Goal: Task Accomplishment & Management: Complete application form

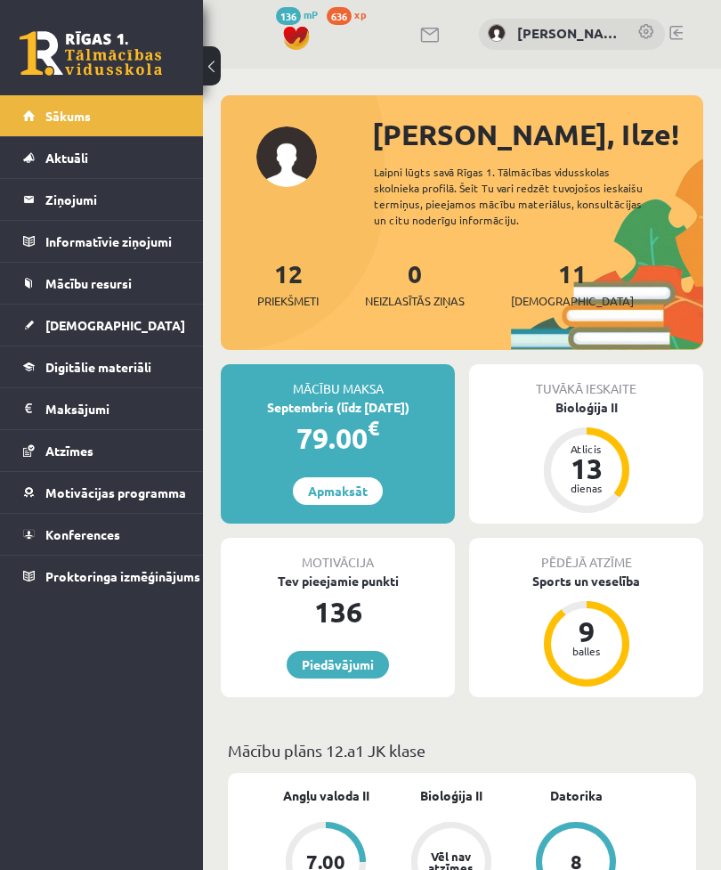
click at [615, 440] on div "Atlicis 13 dienas" at bounding box center [586, 469] width 85 height 85
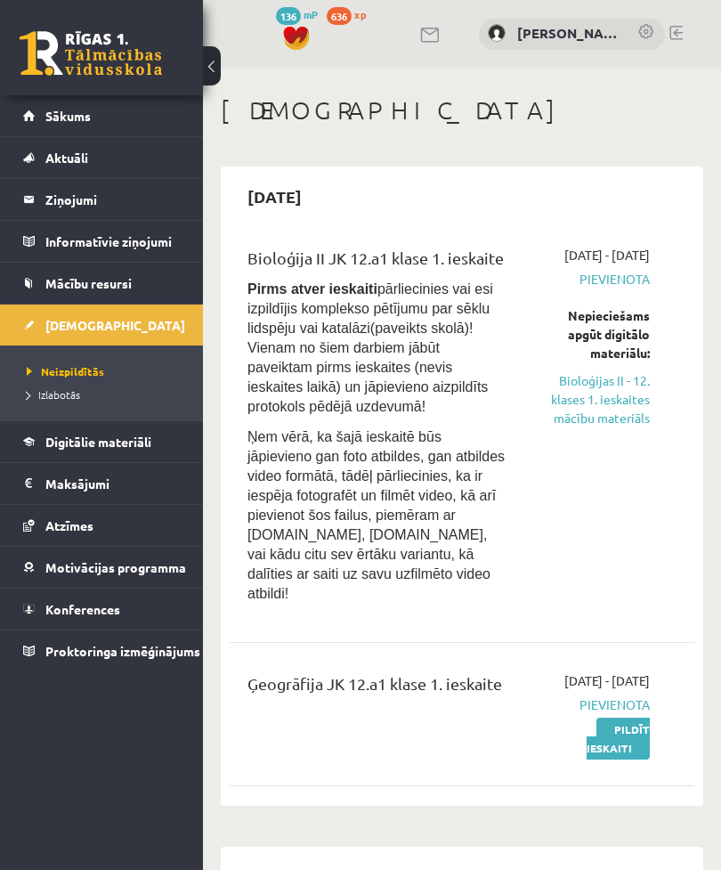
click at [606, 418] on link "Bioloģijas II - 12. klases 1. ieskaites mācību materiāls" at bounding box center [591, 399] width 117 height 56
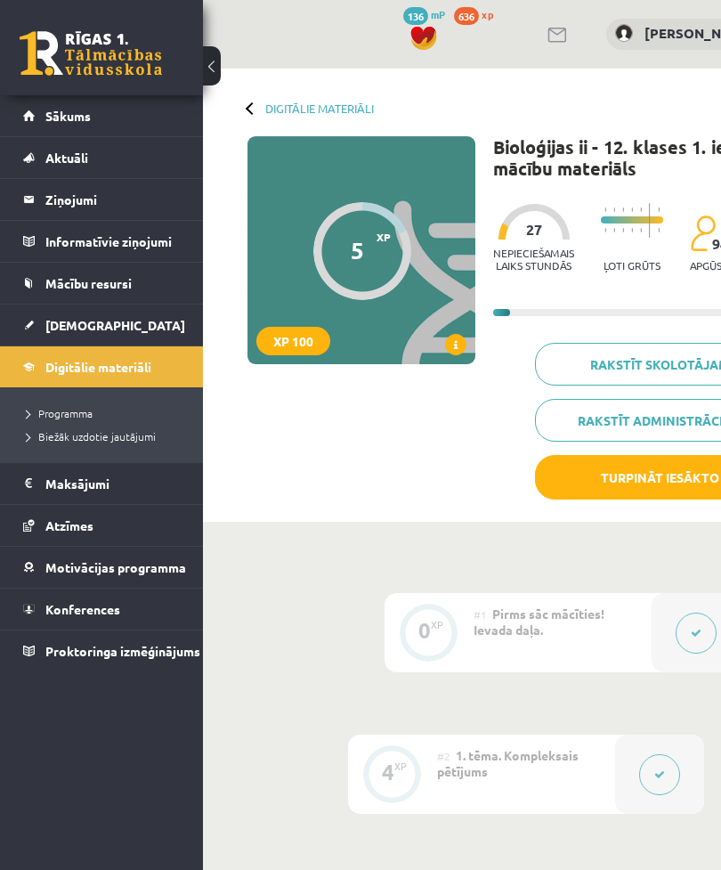
scroll to position [0, 130]
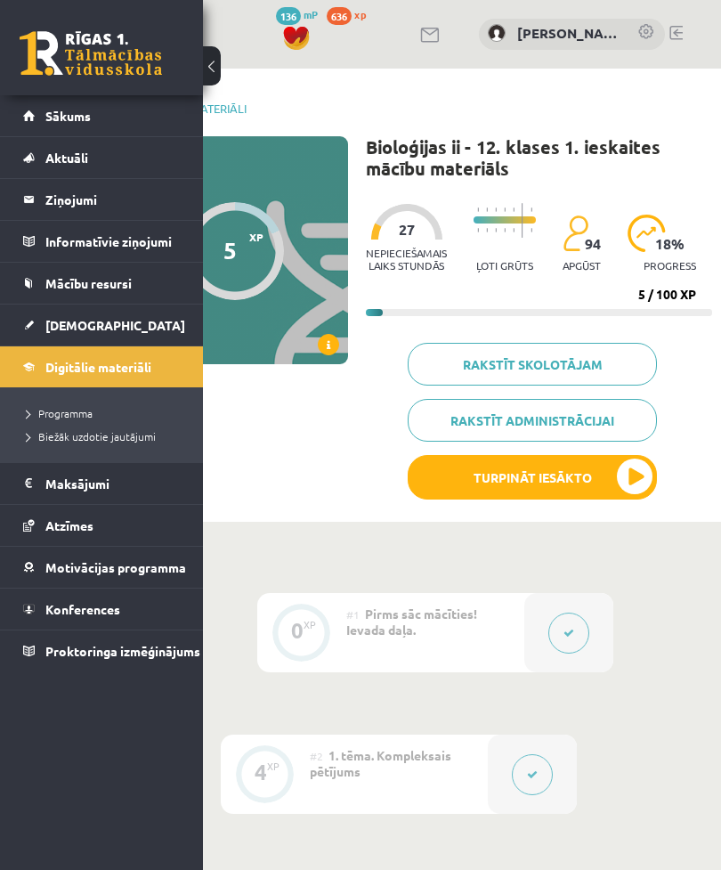
click at [607, 455] on button "Turpināt iesākto" at bounding box center [532, 477] width 249 height 45
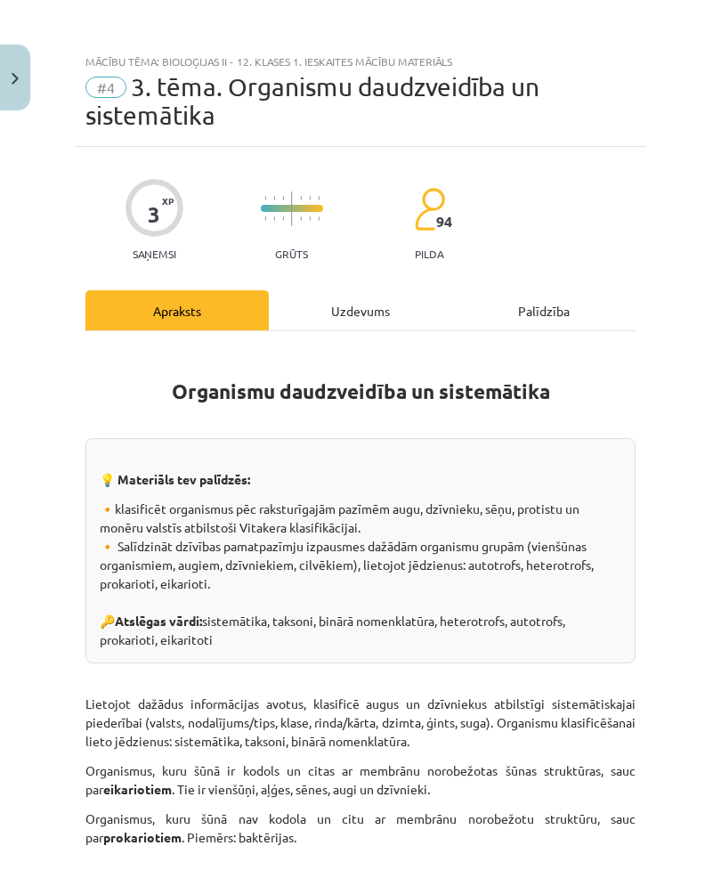
scroll to position [0, 0]
click at [356, 315] on div "Uzdevums" at bounding box center [360, 310] width 183 height 40
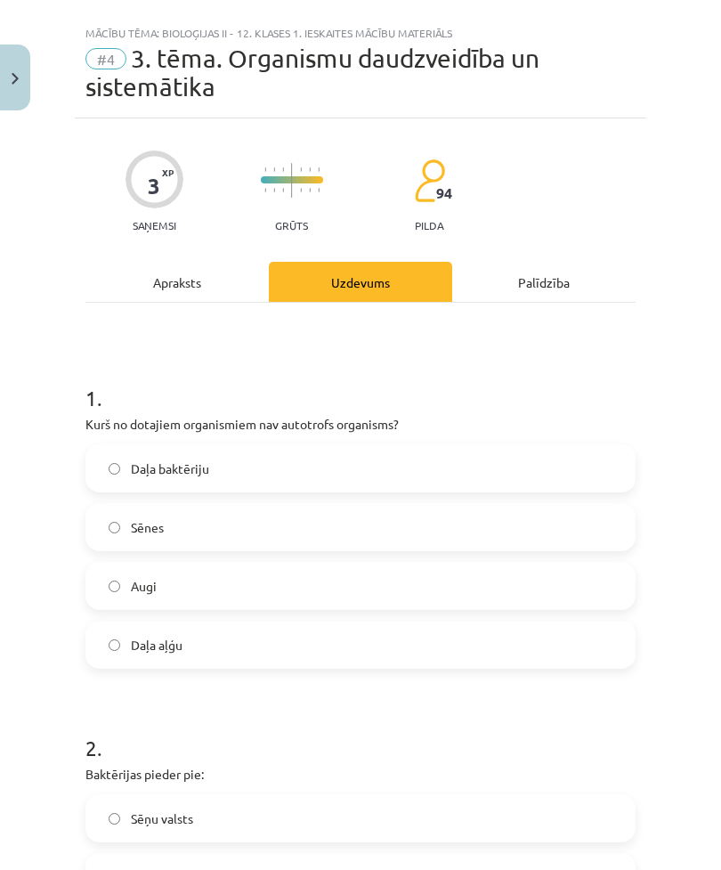
scroll to position [45, 0]
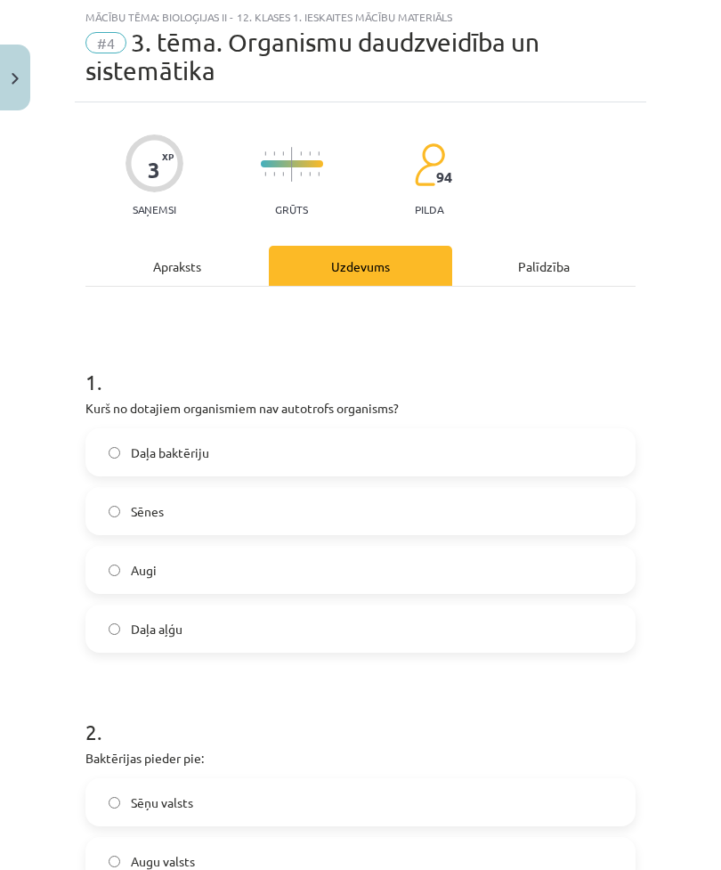
click at [200, 261] on div "Apraksts" at bounding box center [176, 266] width 183 height 40
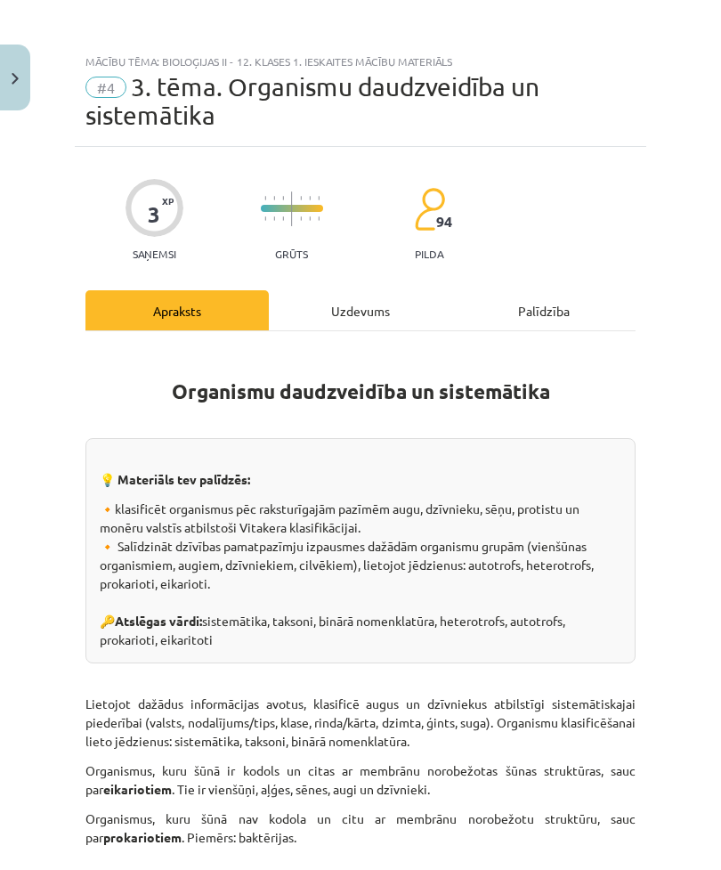
scroll to position [0, 0]
click at [375, 306] on div "Uzdevums" at bounding box center [360, 310] width 183 height 40
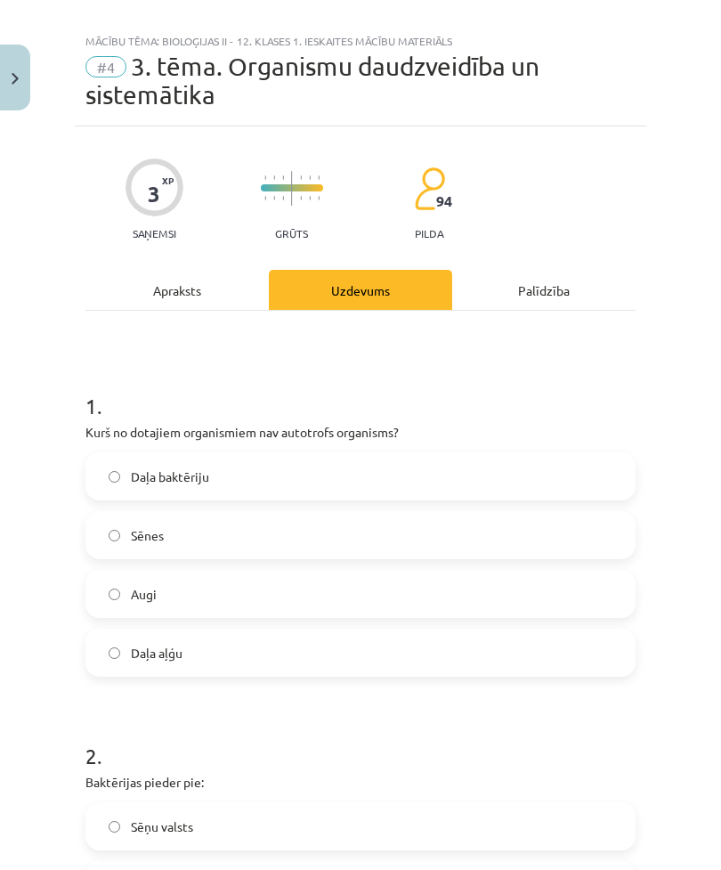
scroll to position [45, 0]
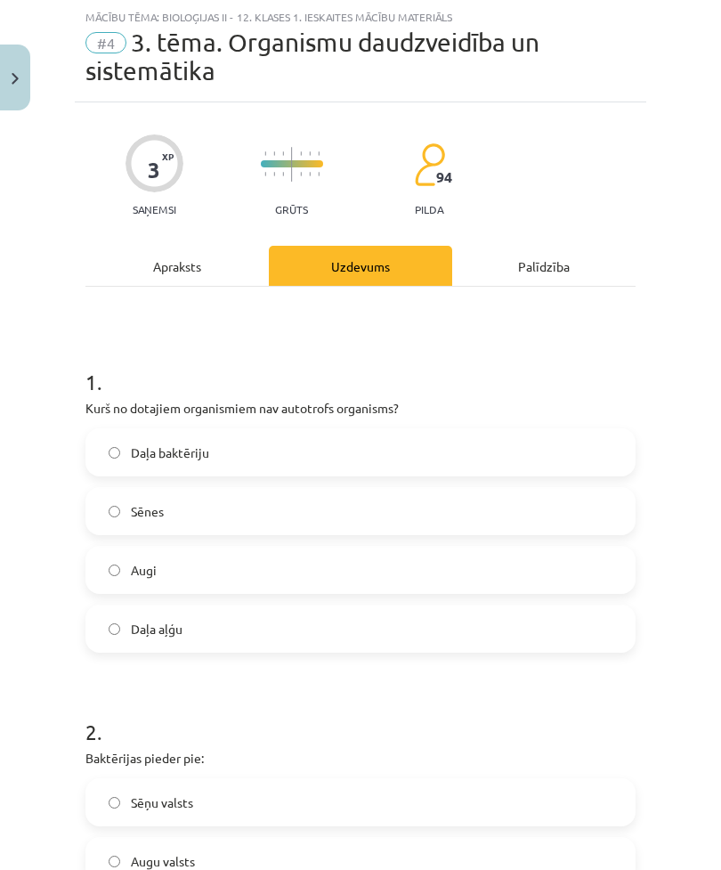
click at [207, 264] on div "Apraksts" at bounding box center [176, 266] width 183 height 40
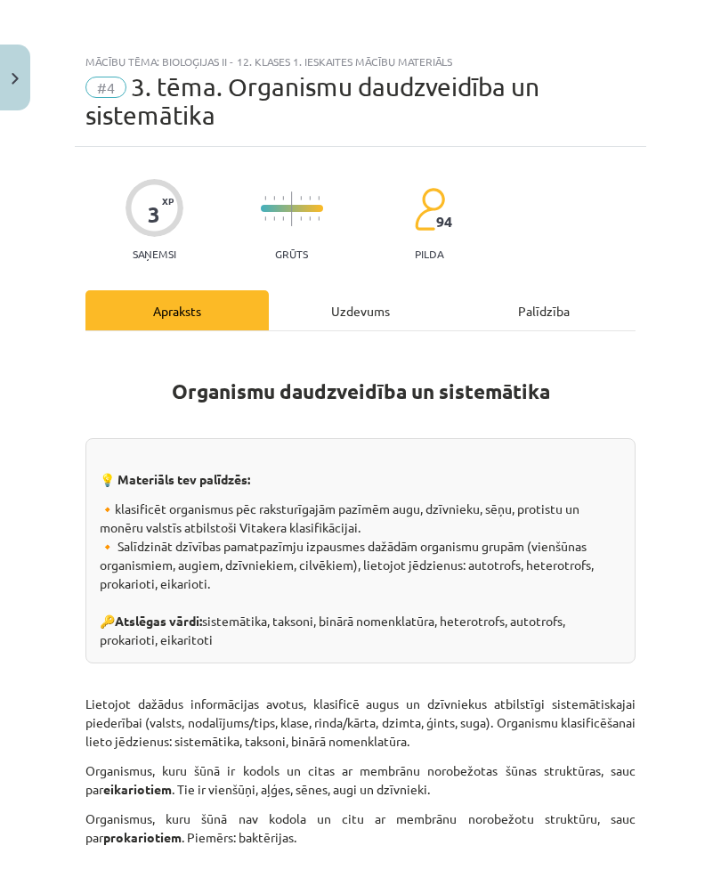
scroll to position [0, 0]
click at [378, 323] on div "Uzdevums" at bounding box center [360, 310] width 183 height 40
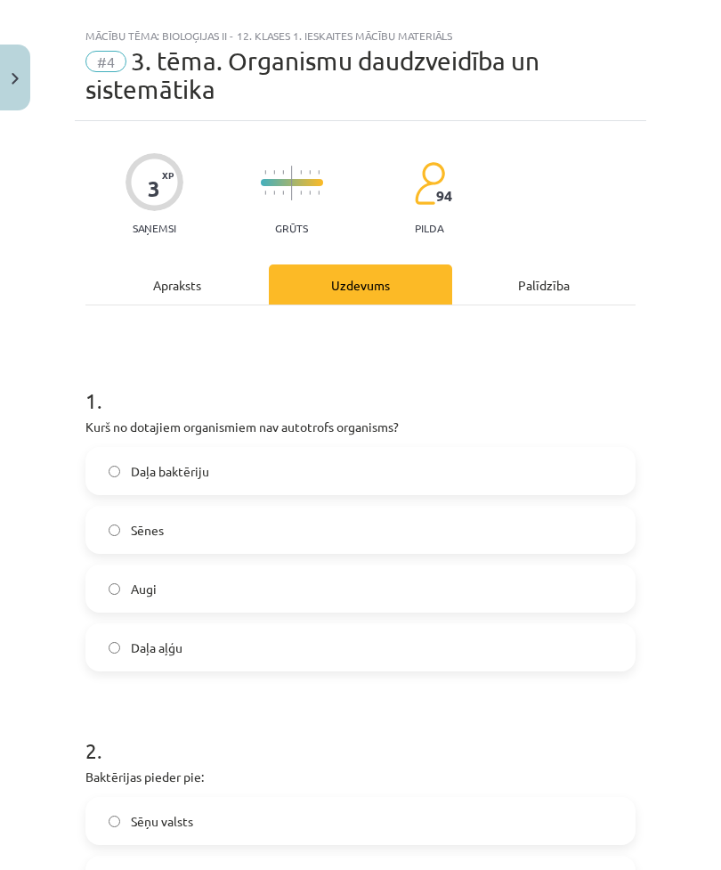
scroll to position [45, 0]
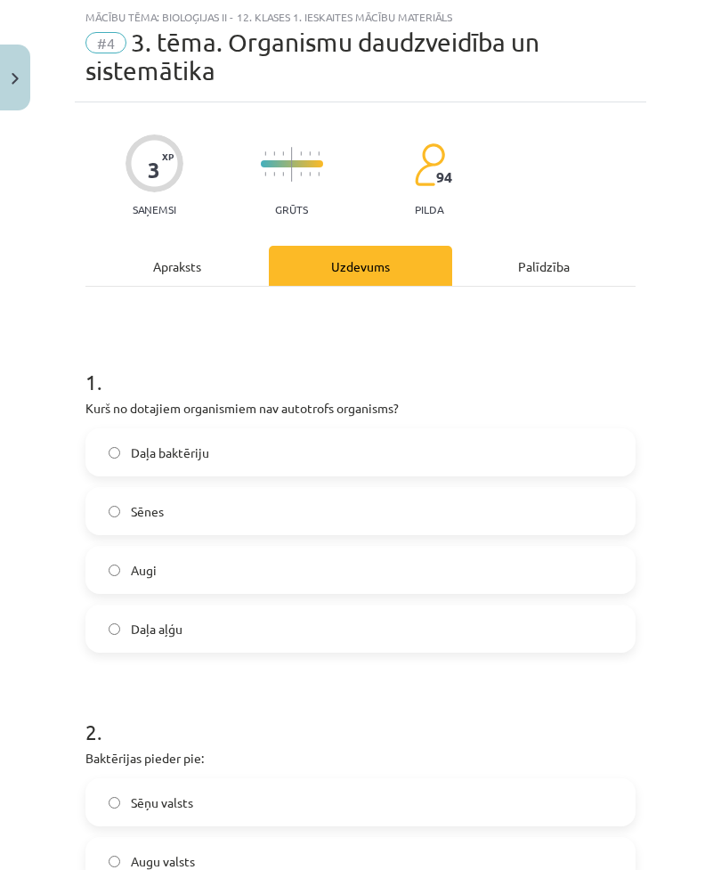
click at [265, 501] on label "Sēnes" at bounding box center [360, 511] width 547 height 45
click at [204, 281] on div "Apraksts" at bounding box center [176, 266] width 183 height 40
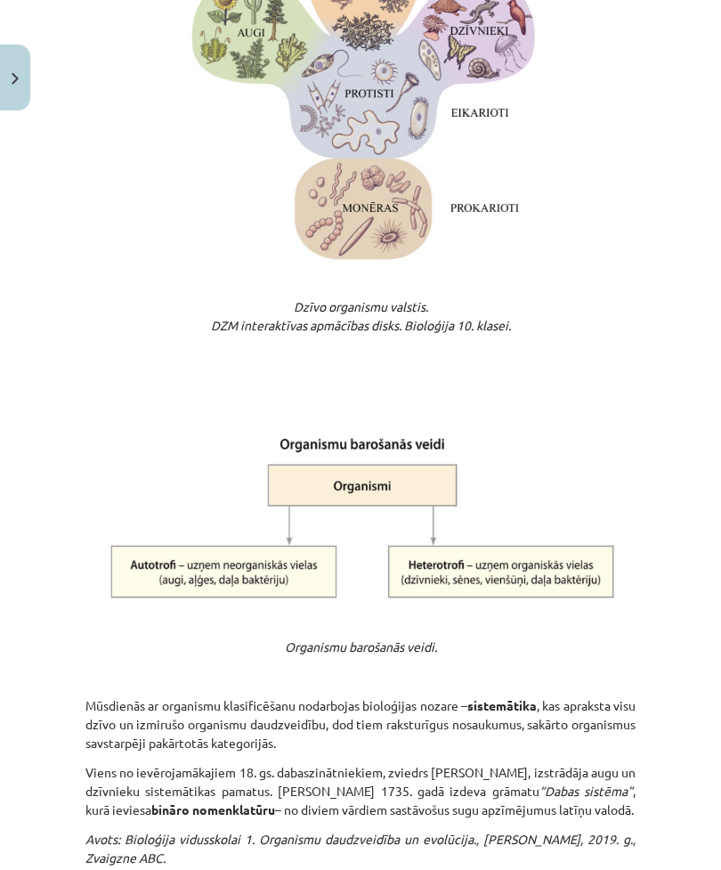
scroll to position [1079, 0]
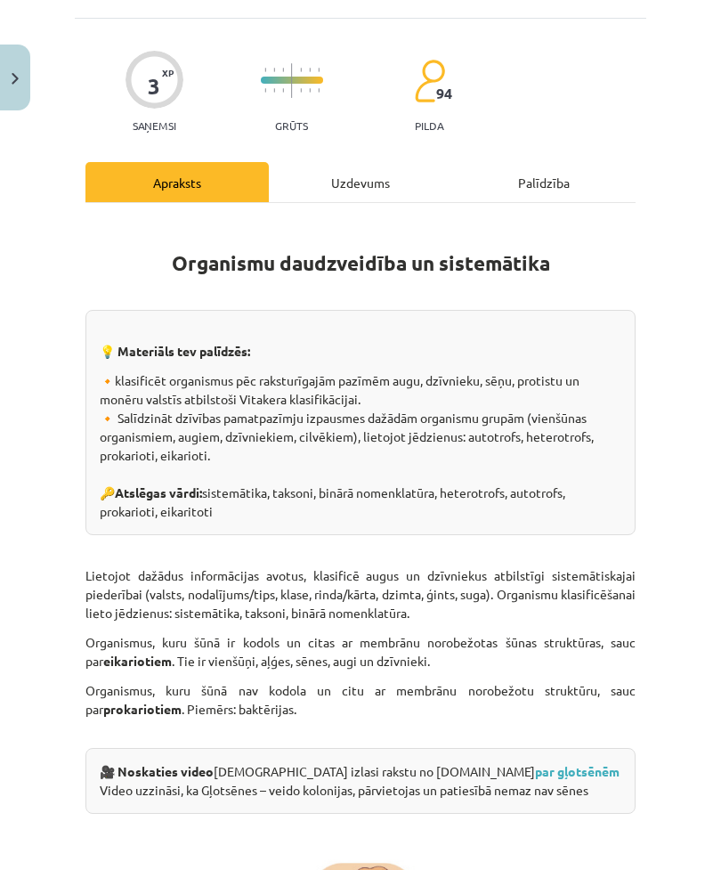
click at [342, 179] on div "Uzdevums" at bounding box center [360, 182] width 183 height 40
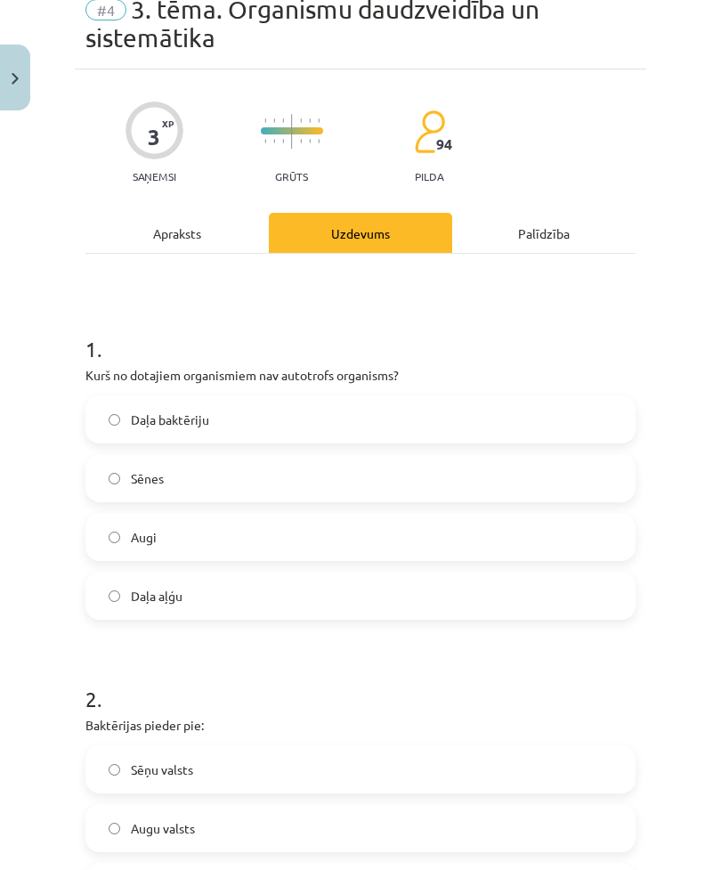
scroll to position [45, 0]
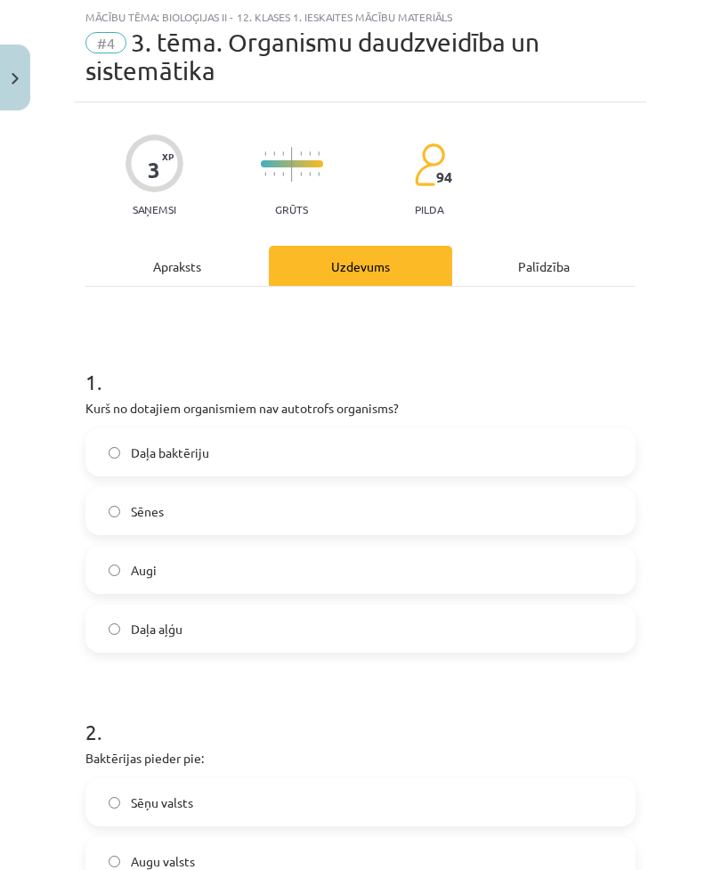
click at [339, 445] on label "Daļa baktēriju" at bounding box center [360, 452] width 547 height 45
click at [218, 273] on div "Apraksts" at bounding box center [176, 266] width 183 height 40
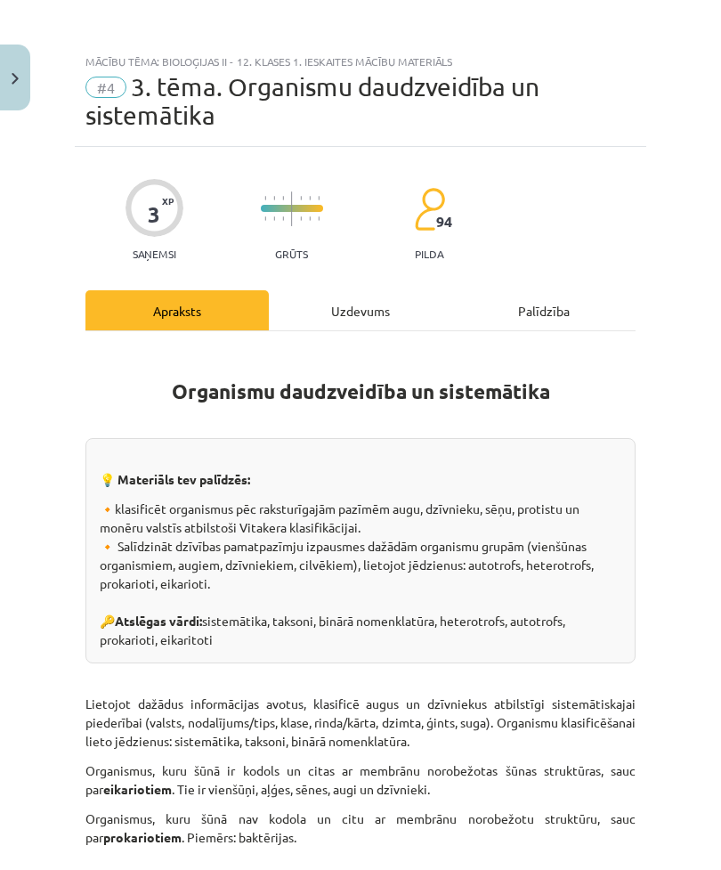
scroll to position [0, 0]
click at [341, 316] on div "Uzdevums" at bounding box center [360, 310] width 183 height 40
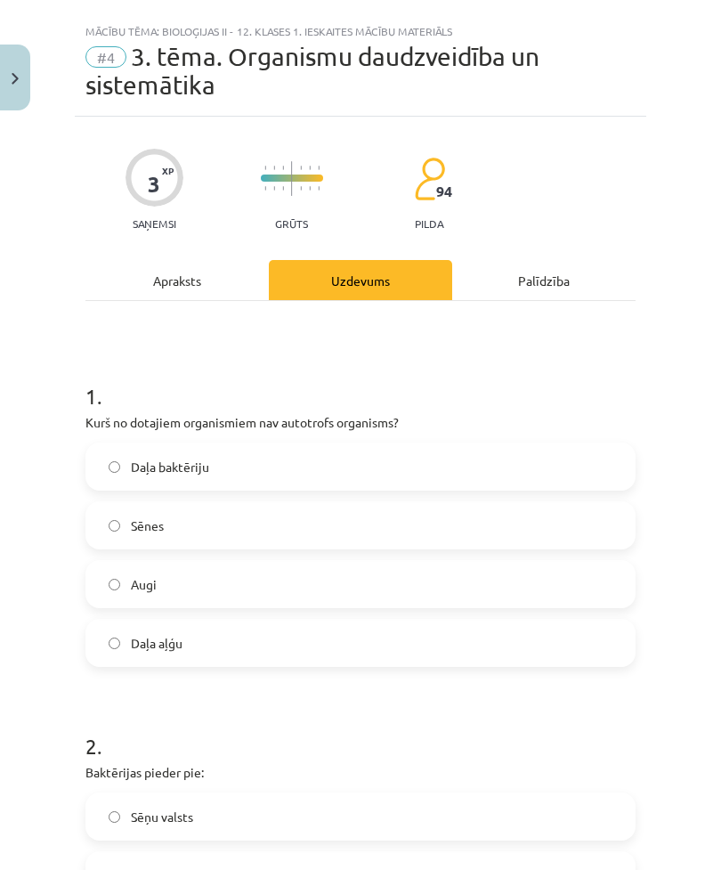
scroll to position [45, 0]
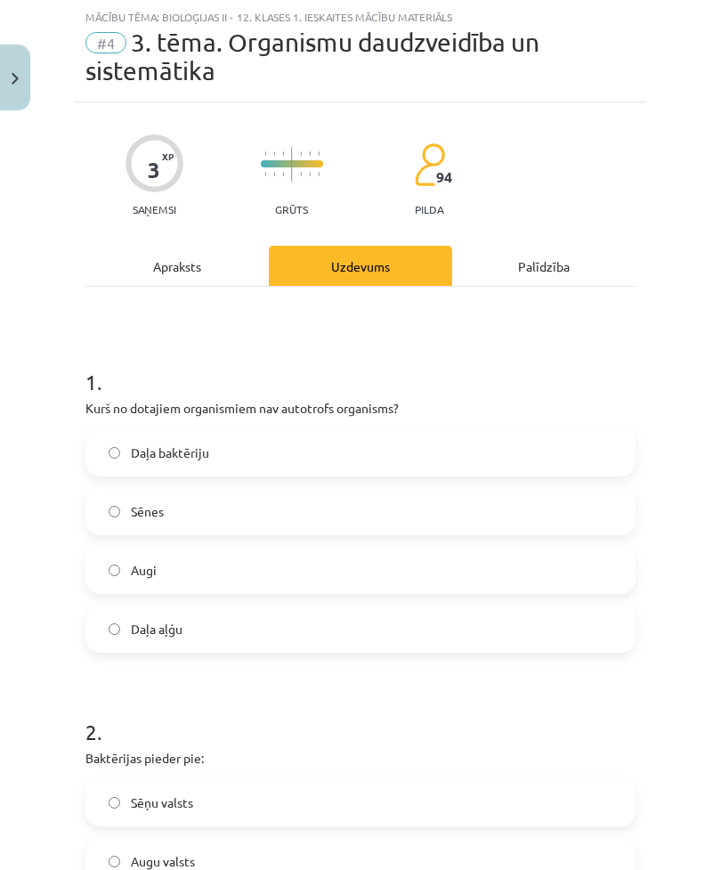
click at [276, 517] on label "Sēnes" at bounding box center [360, 511] width 547 height 45
click at [183, 260] on div "Apraksts" at bounding box center [176, 266] width 183 height 40
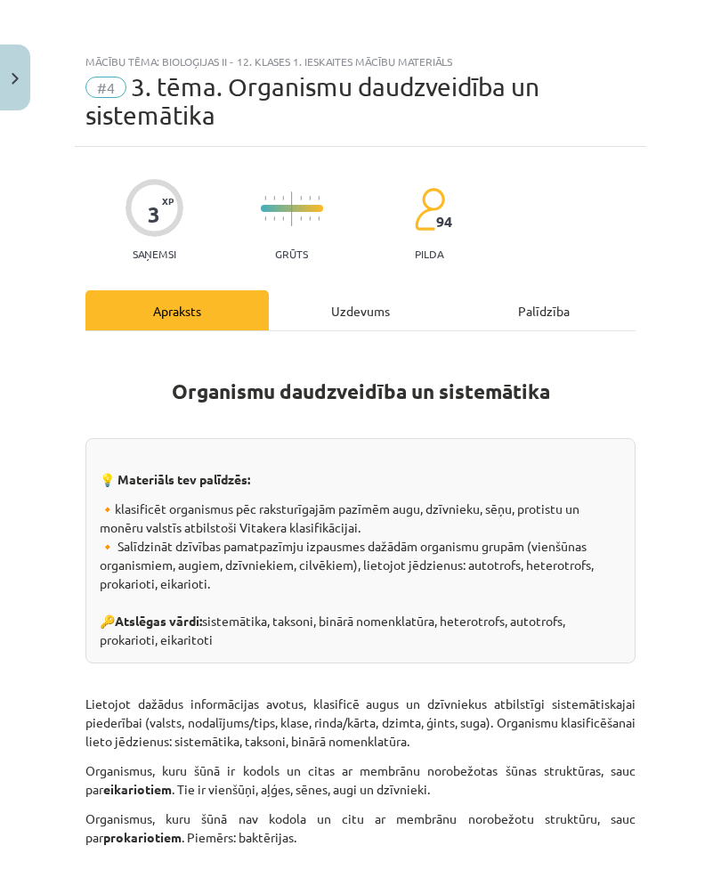
scroll to position [0, 0]
click at [337, 312] on div "Uzdevums" at bounding box center [360, 310] width 183 height 40
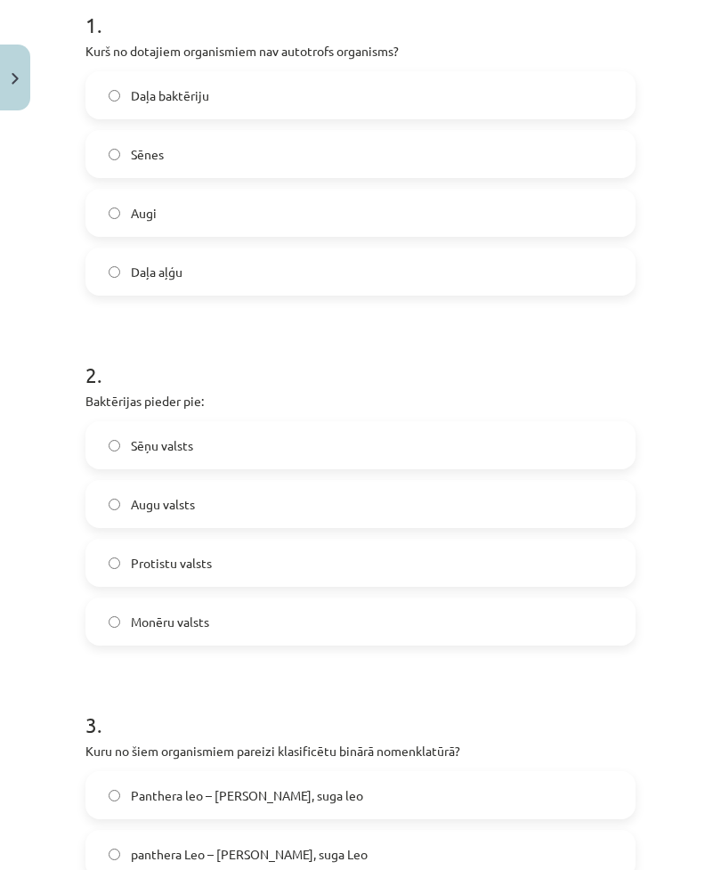
scroll to position [402, 0]
click at [417, 576] on label "Protistu valsts" at bounding box center [360, 563] width 547 height 45
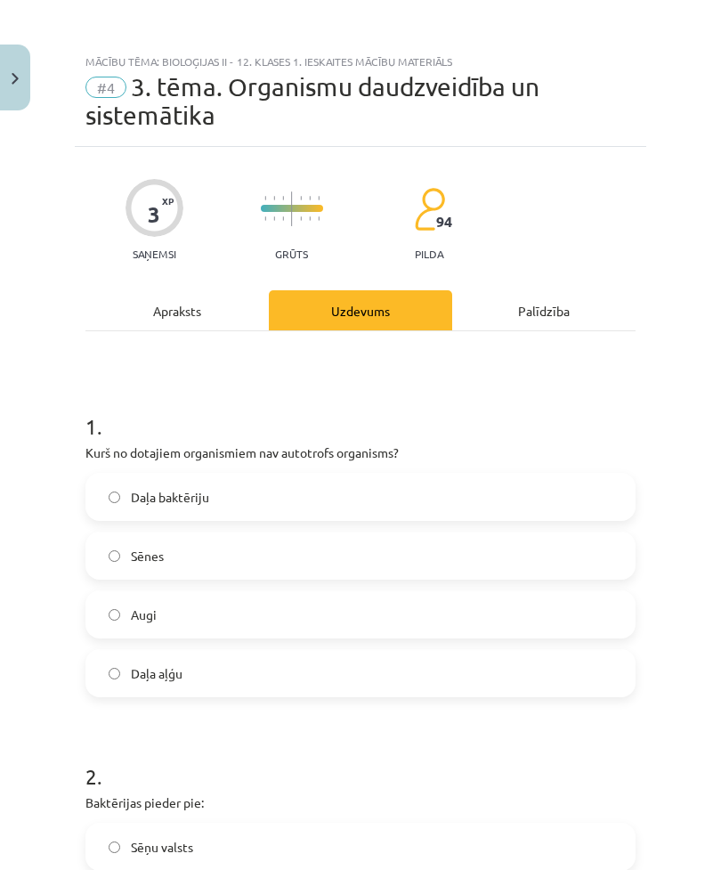
scroll to position [0, 0]
click at [209, 301] on div "Apraksts" at bounding box center [176, 310] width 183 height 40
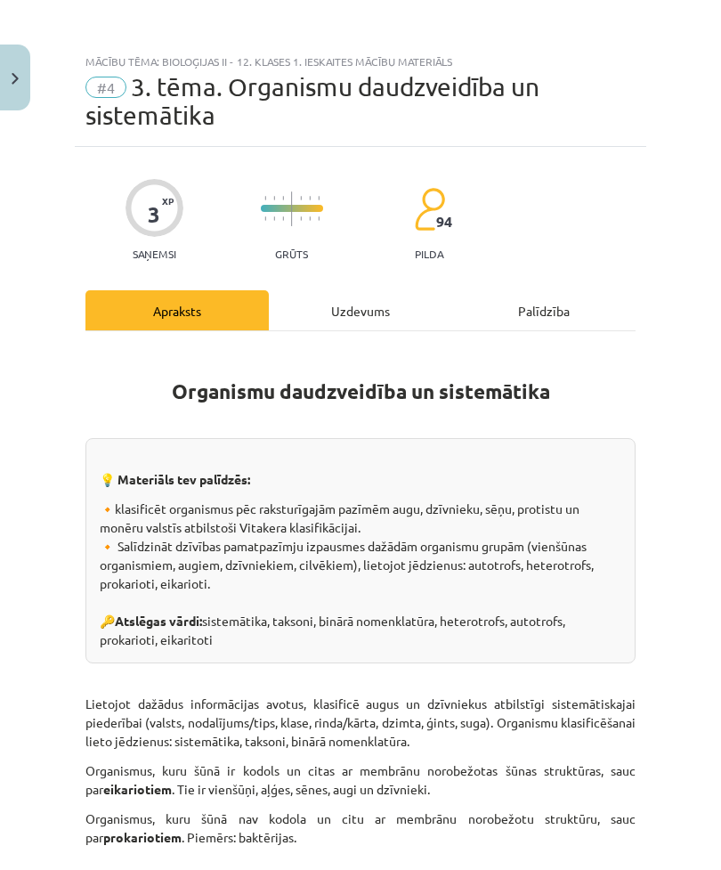
click at [366, 301] on div "Uzdevums" at bounding box center [360, 310] width 183 height 40
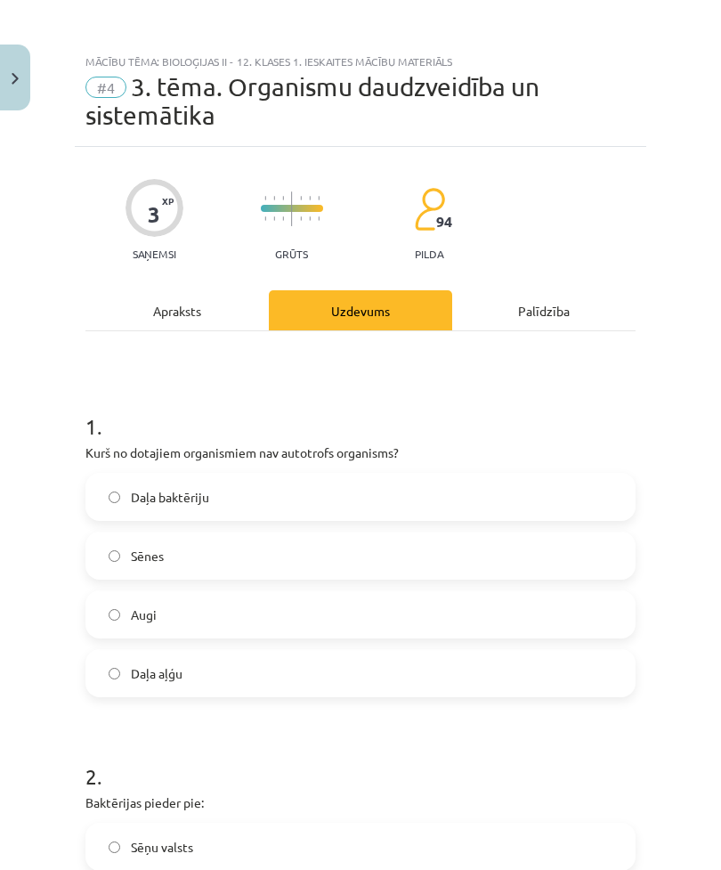
click at [194, 306] on div "Apraksts" at bounding box center [176, 310] width 183 height 40
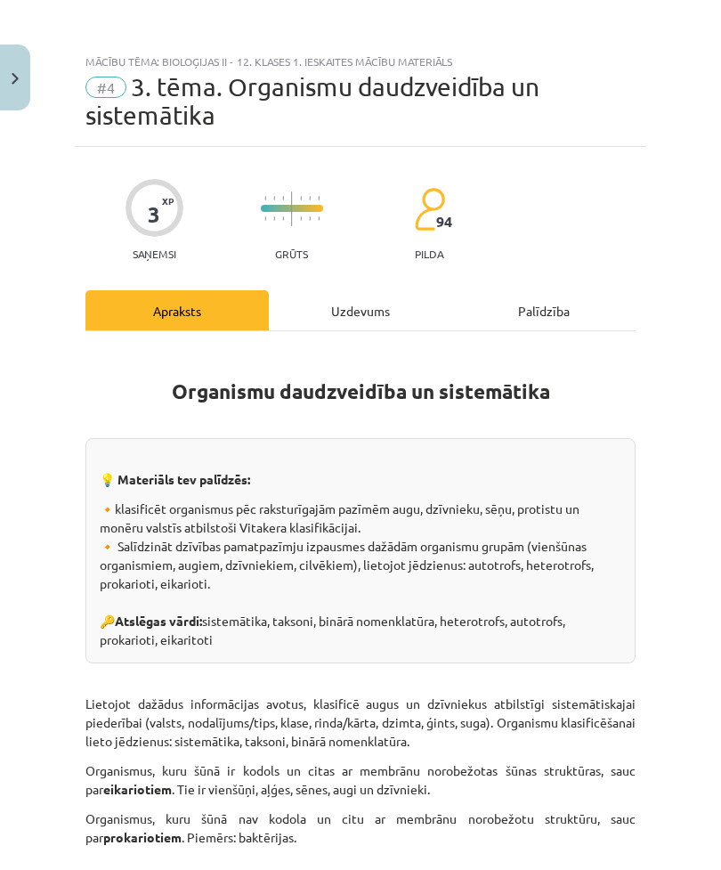
click at [350, 320] on div "Uzdevums" at bounding box center [360, 310] width 183 height 40
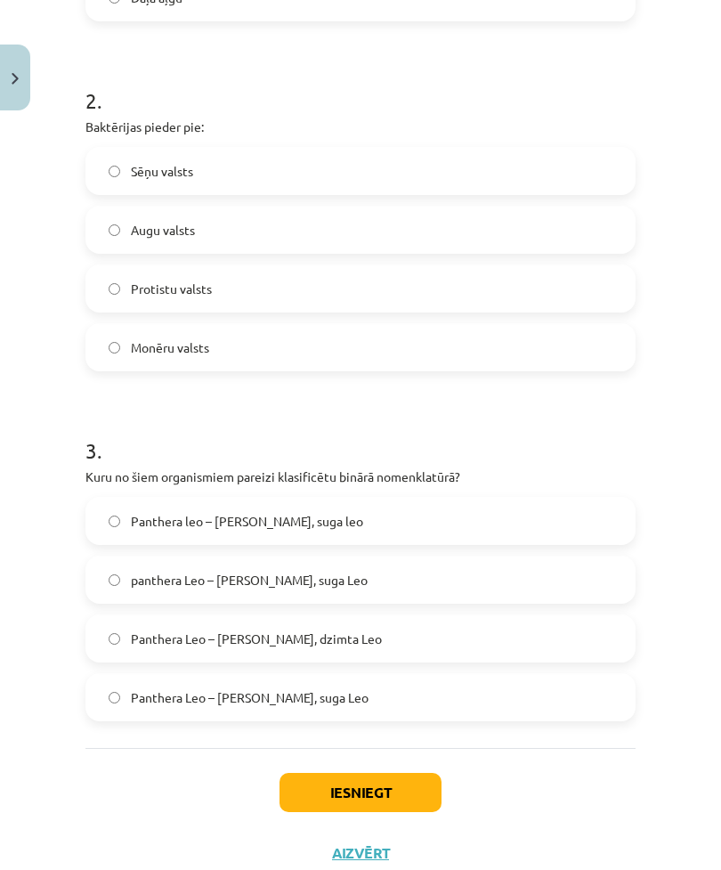
scroll to position [675, 0]
click at [494, 523] on label "Panthera leo – [PERSON_NAME], suga leo" at bounding box center [360, 522] width 547 height 45
click at [378, 790] on button "Iesniegt" at bounding box center [361, 793] width 162 height 39
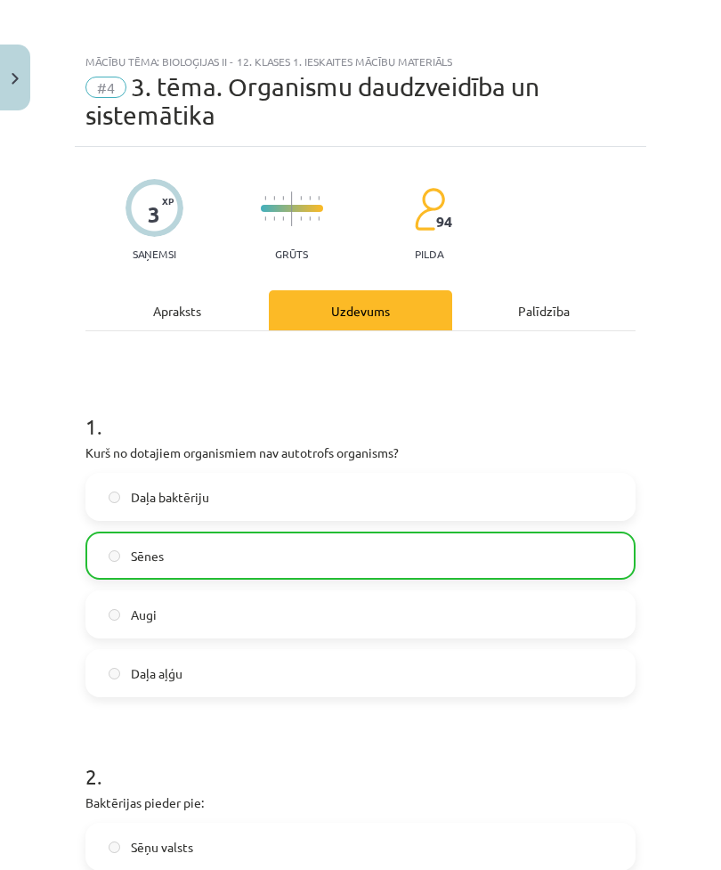
scroll to position [0, 0]
click at [196, 317] on div "Apraksts" at bounding box center [176, 310] width 183 height 40
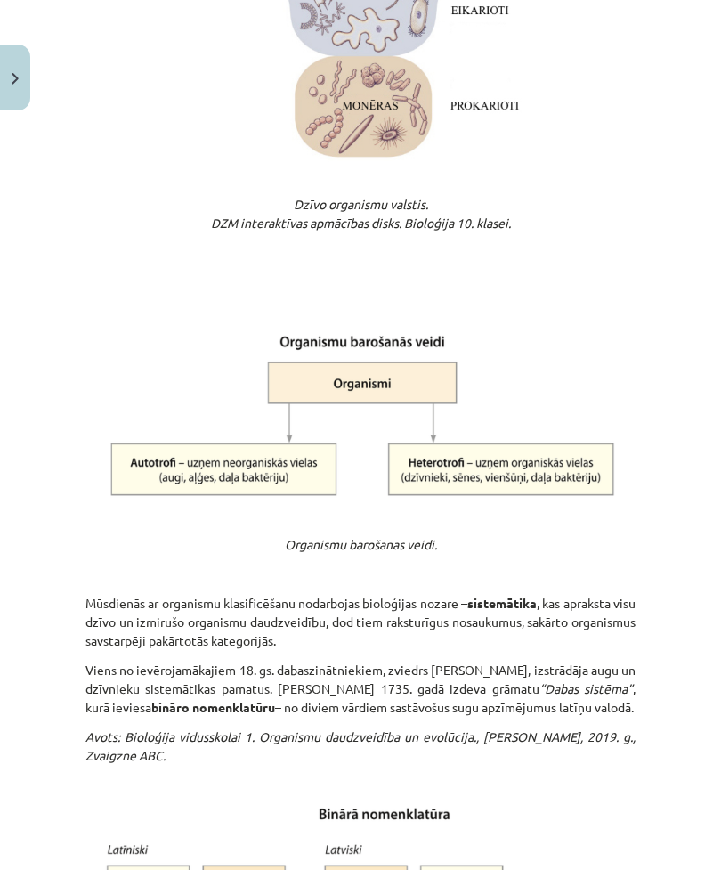
scroll to position [1182, 0]
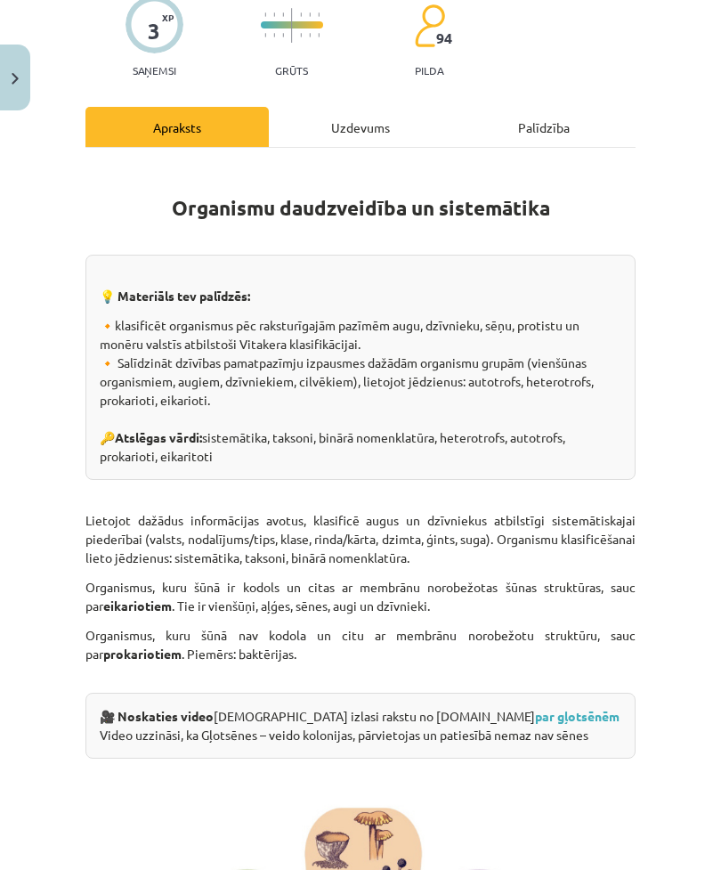
click at [383, 133] on div "Uzdevums" at bounding box center [360, 127] width 183 height 40
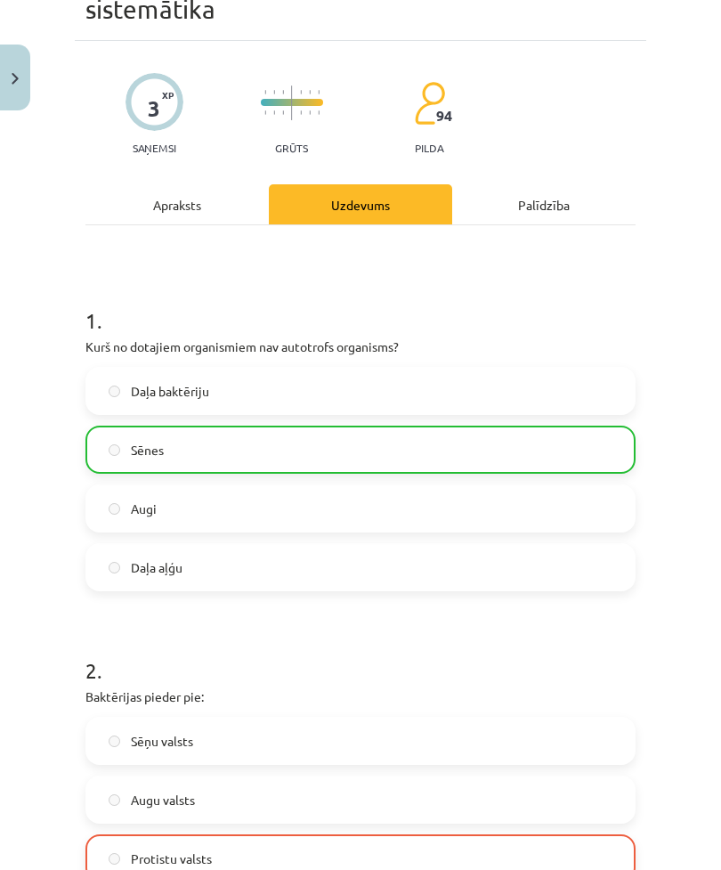
click at [242, 188] on div "Apraksts" at bounding box center [176, 204] width 183 height 40
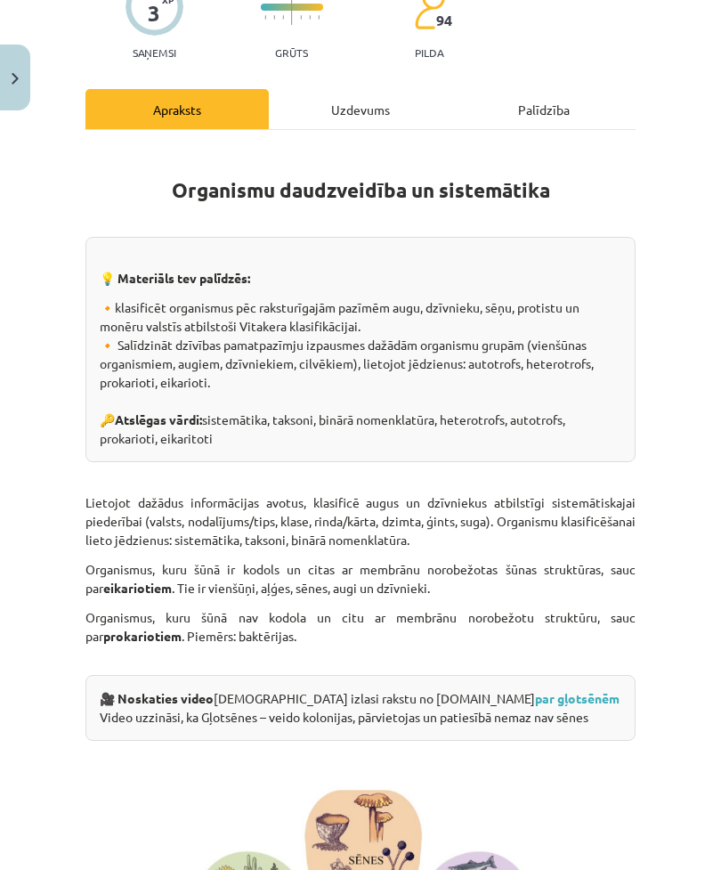
scroll to position [203, 0]
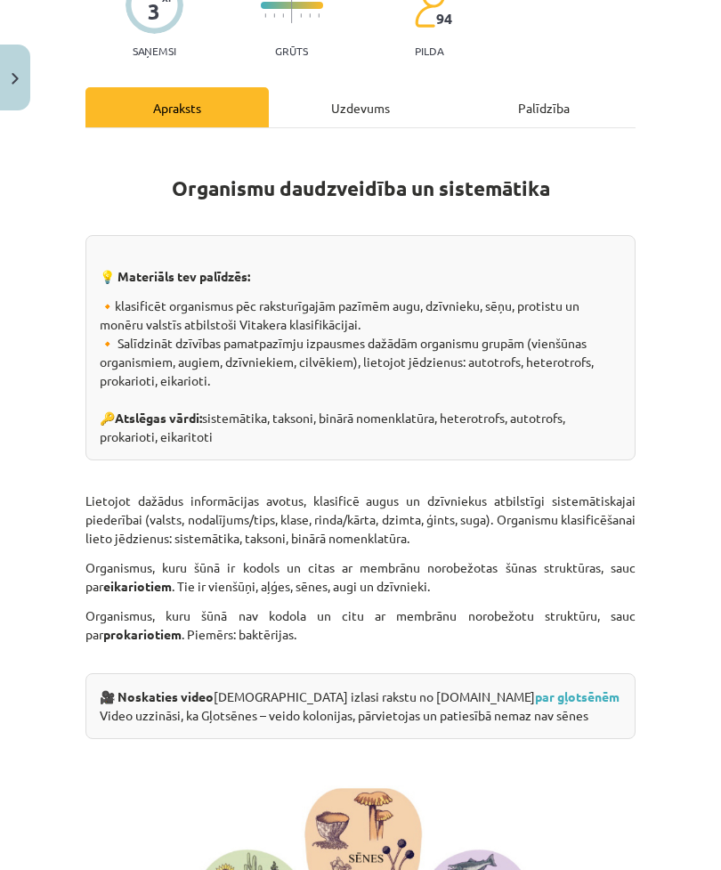
click at [331, 113] on div "Uzdevums" at bounding box center [360, 107] width 183 height 40
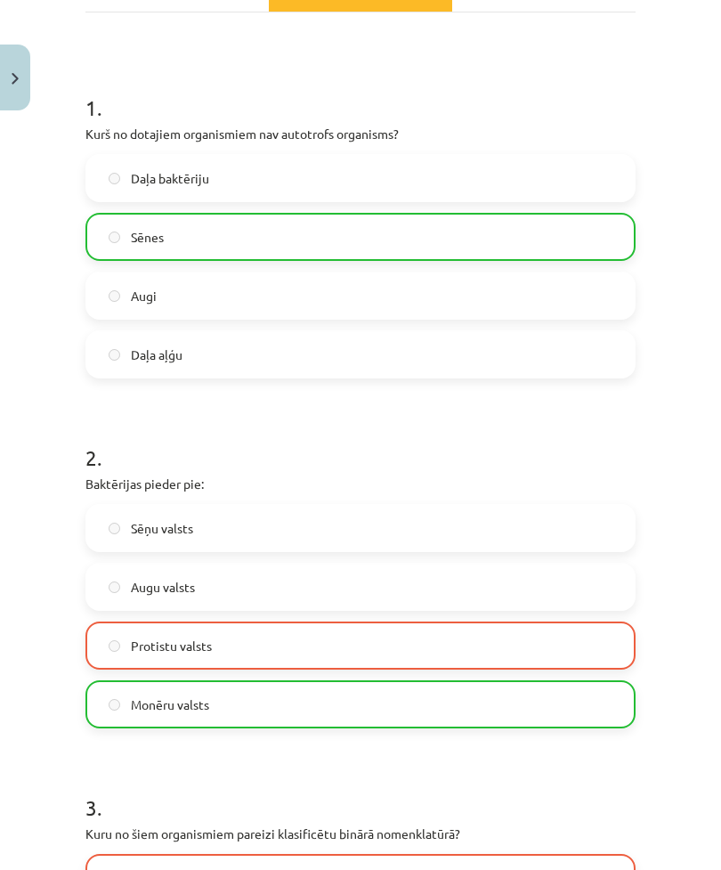
scroll to position [321, 0]
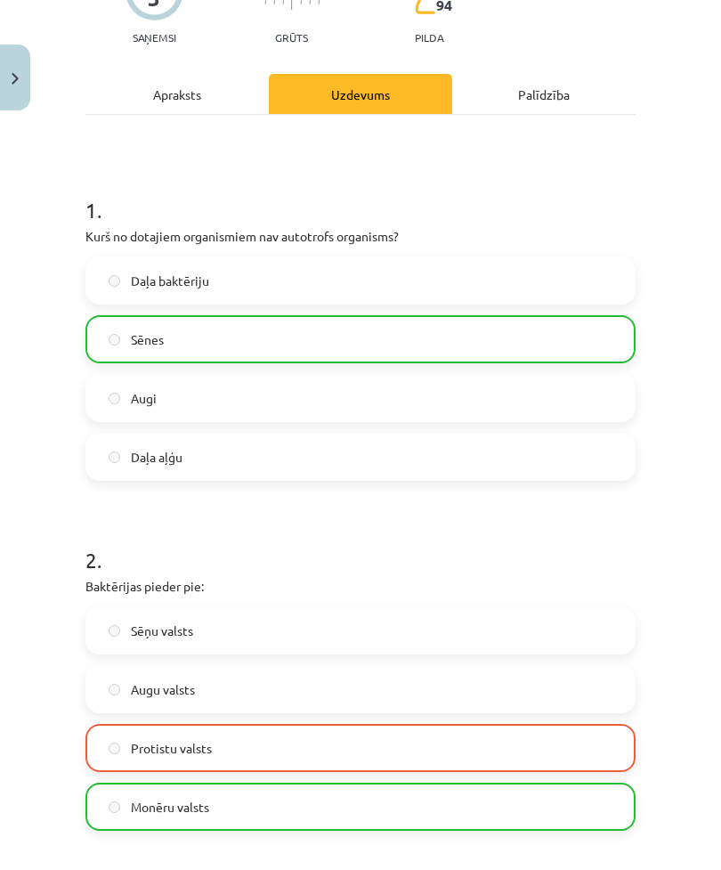
click at [227, 102] on div "Apraksts" at bounding box center [176, 94] width 183 height 40
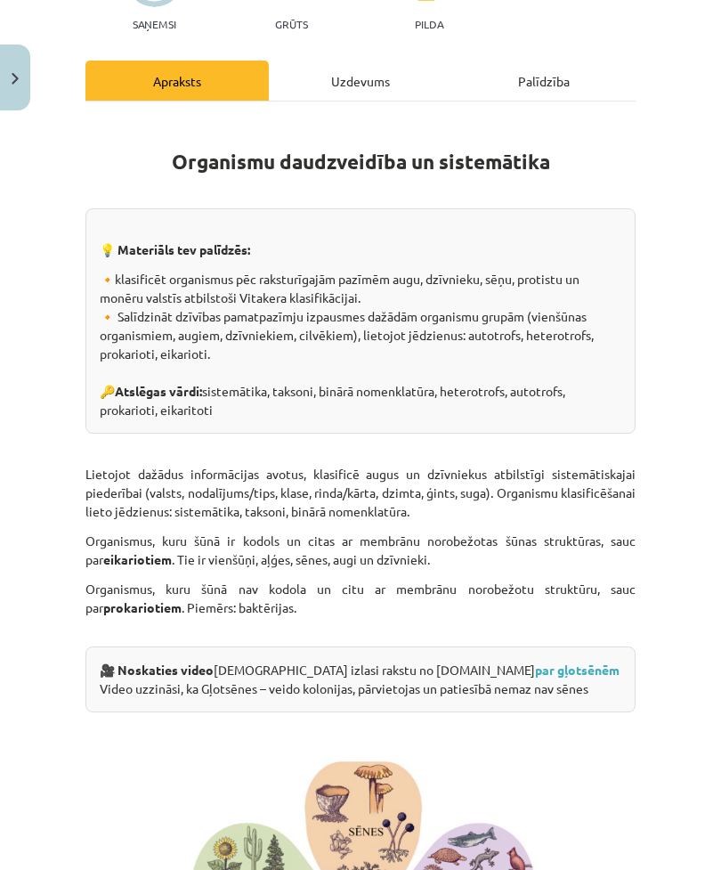
scroll to position [230, 0]
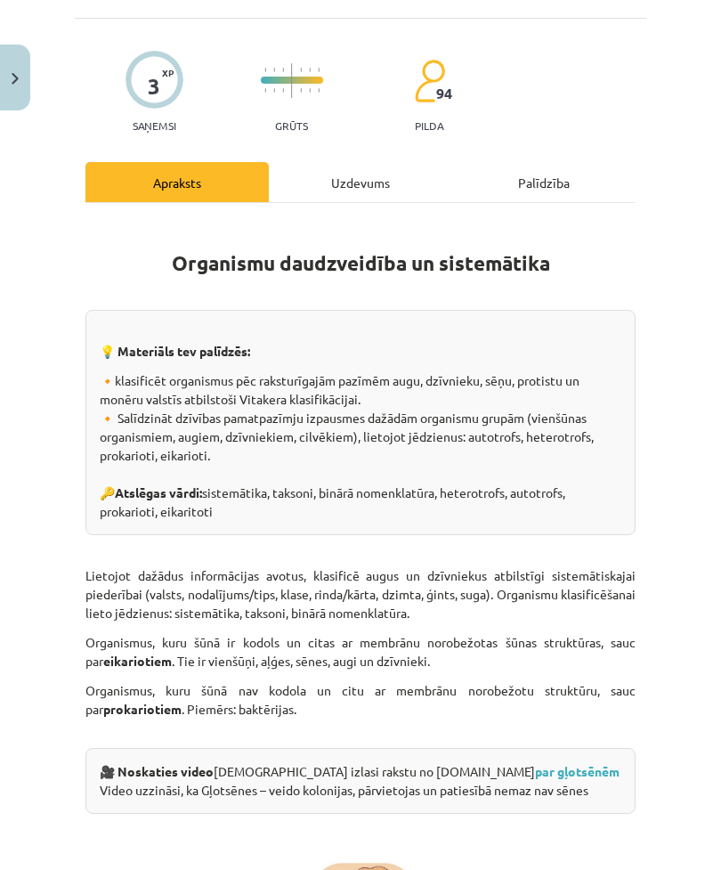
click at [356, 178] on div "Uzdevums" at bounding box center [360, 182] width 183 height 40
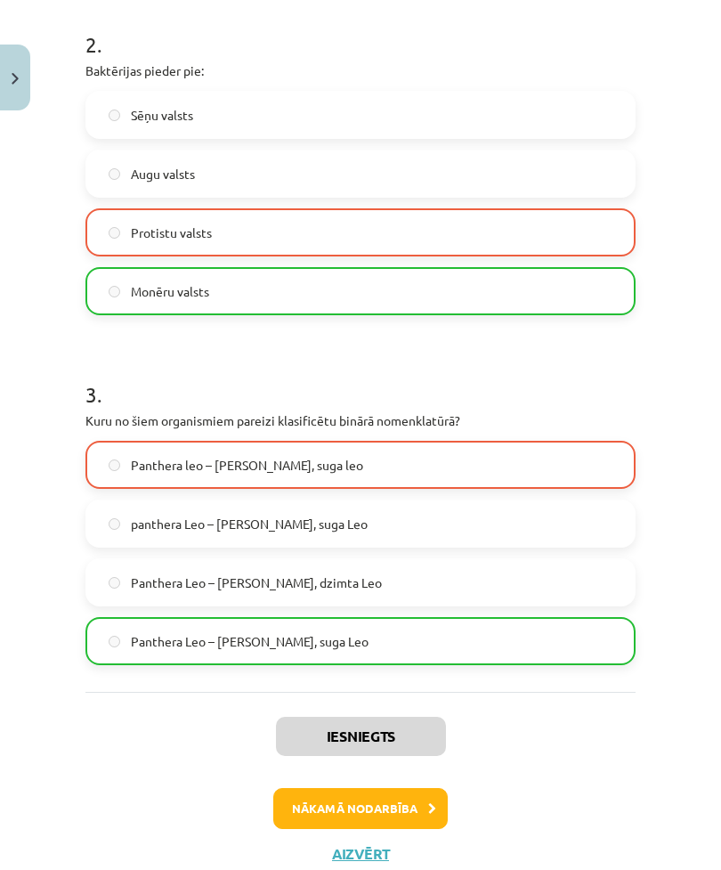
scroll to position [731, 0]
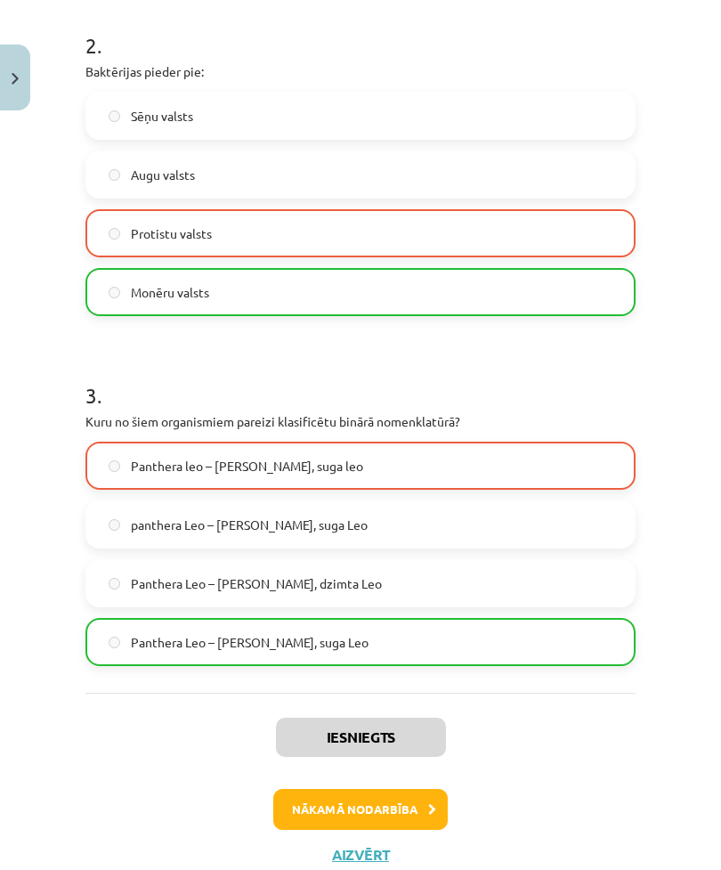
click at [409, 800] on button "Nākamā nodarbība" at bounding box center [360, 809] width 175 height 41
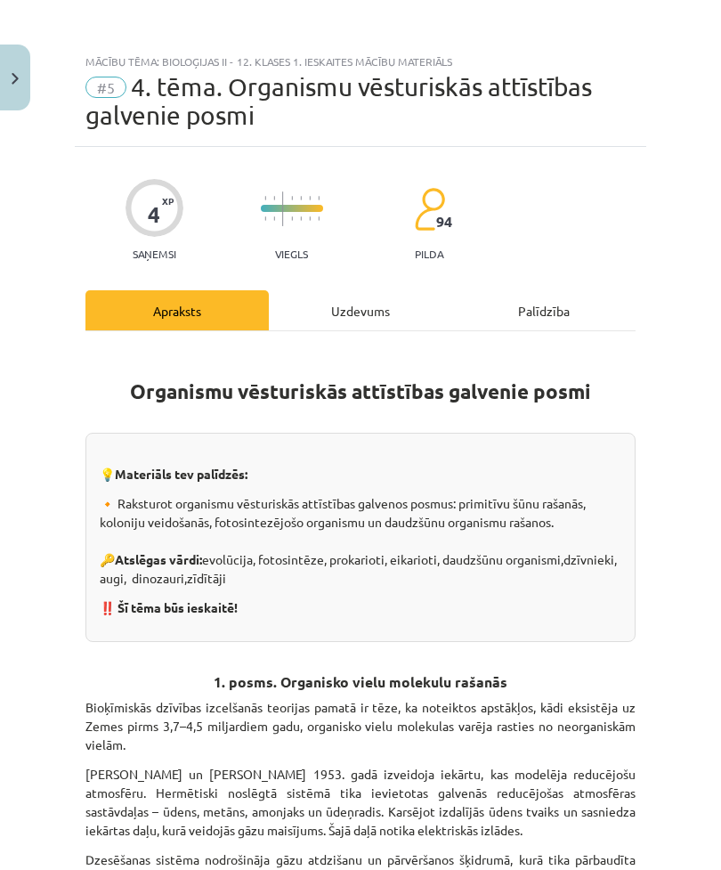
scroll to position [0, 0]
click at [369, 293] on div "Uzdevums" at bounding box center [360, 310] width 183 height 40
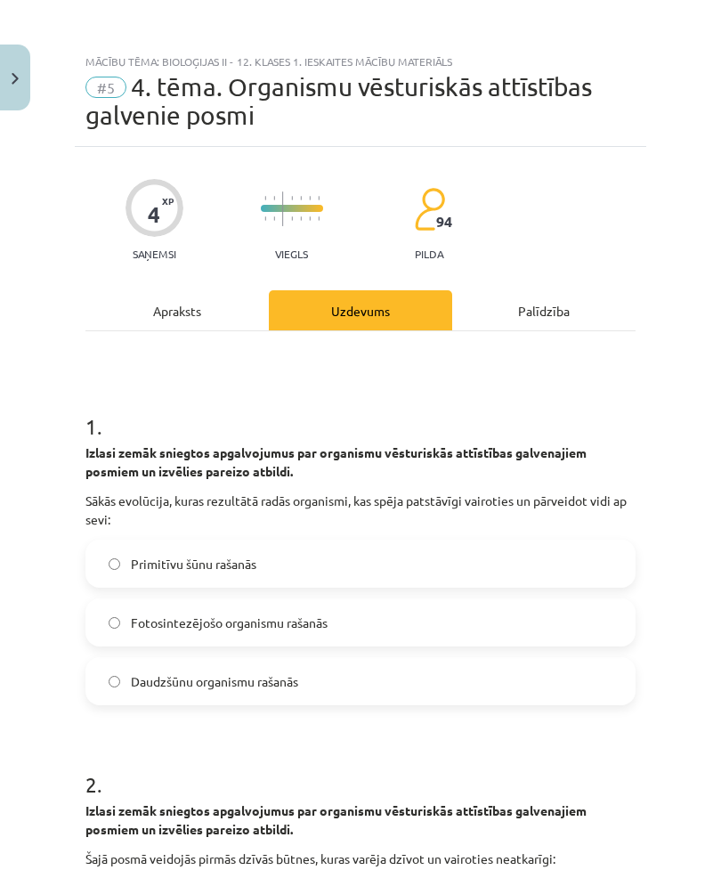
click at [203, 307] on div "Apraksts" at bounding box center [176, 310] width 183 height 40
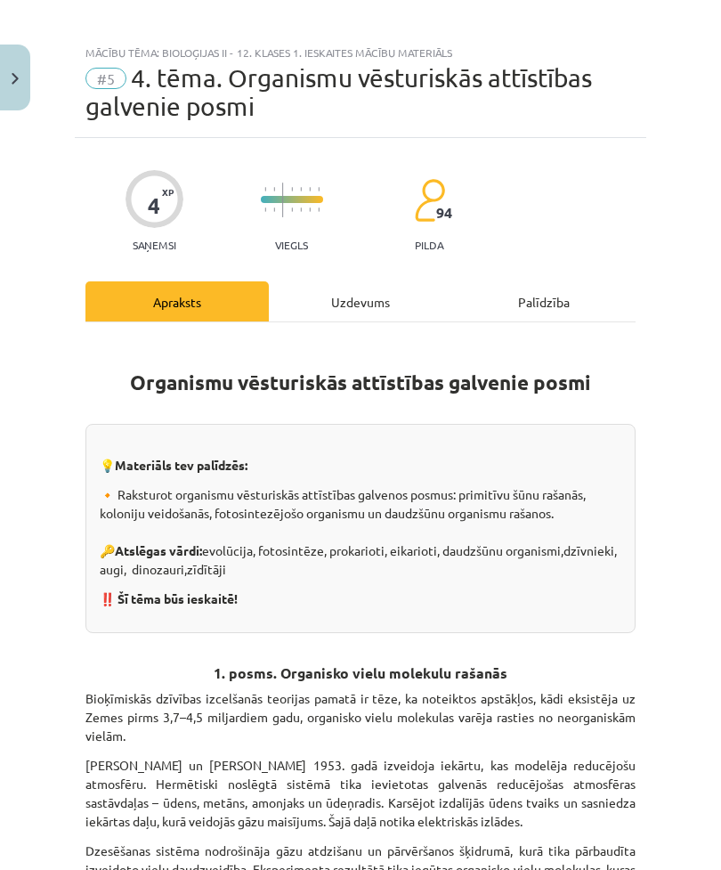
scroll to position [9, 0]
click at [352, 308] on div "Uzdevums" at bounding box center [360, 301] width 183 height 40
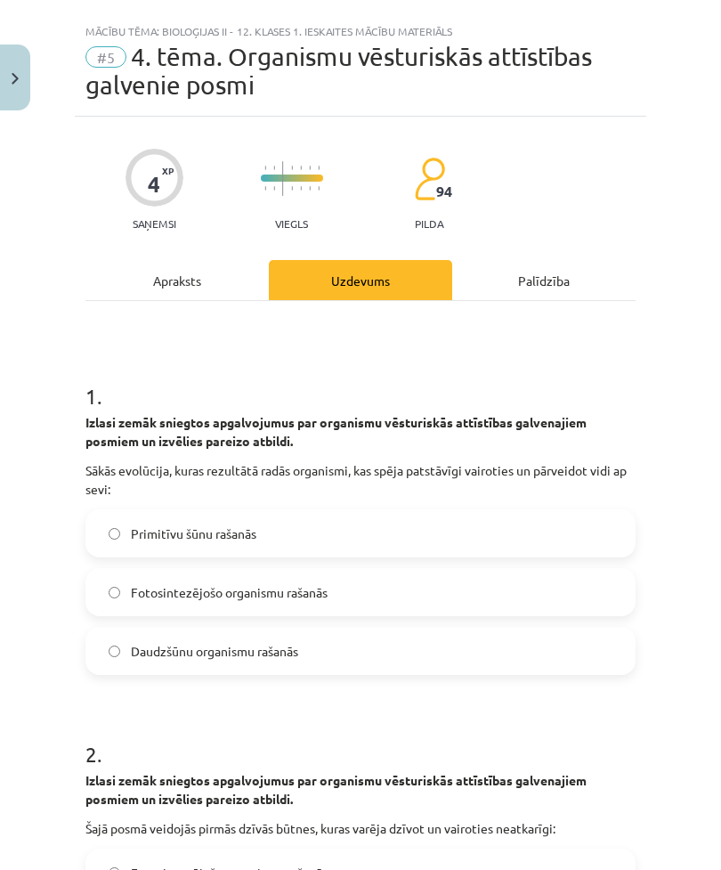
scroll to position [45, 0]
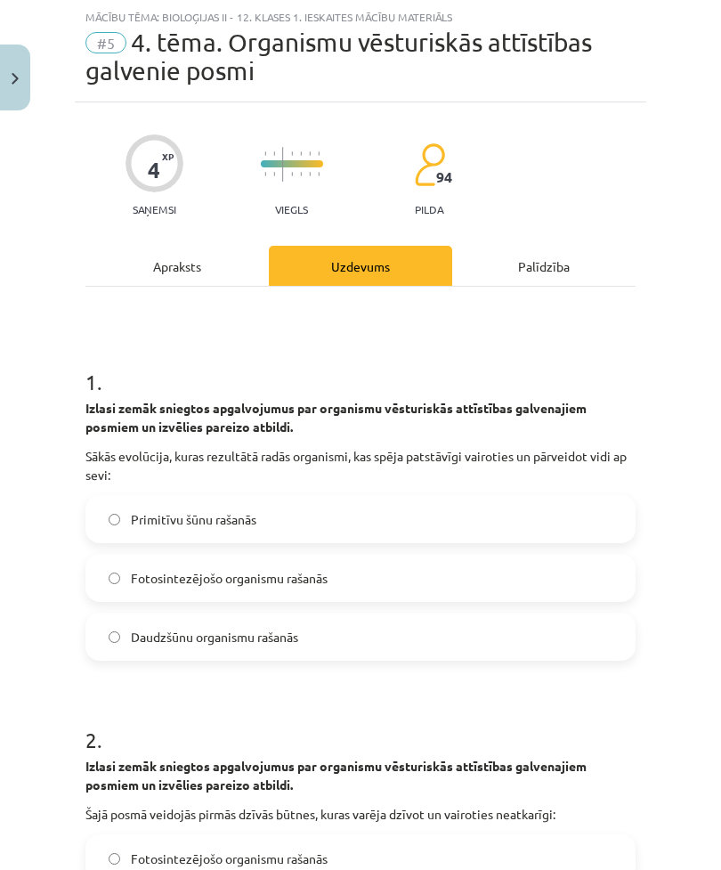
click at [208, 268] on div "Apraksts" at bounding box center [176, 266] width 183 height 40
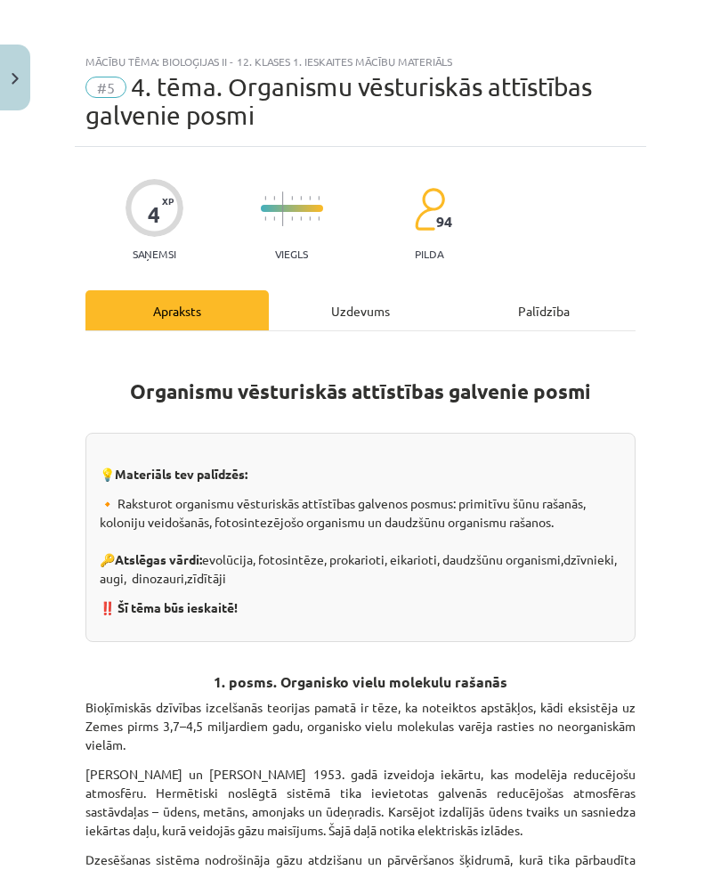
scroll to position [0, 0]
click at [348, 311] on div "Uzdevums" at bounding box center [360, 310] width 183 height 40
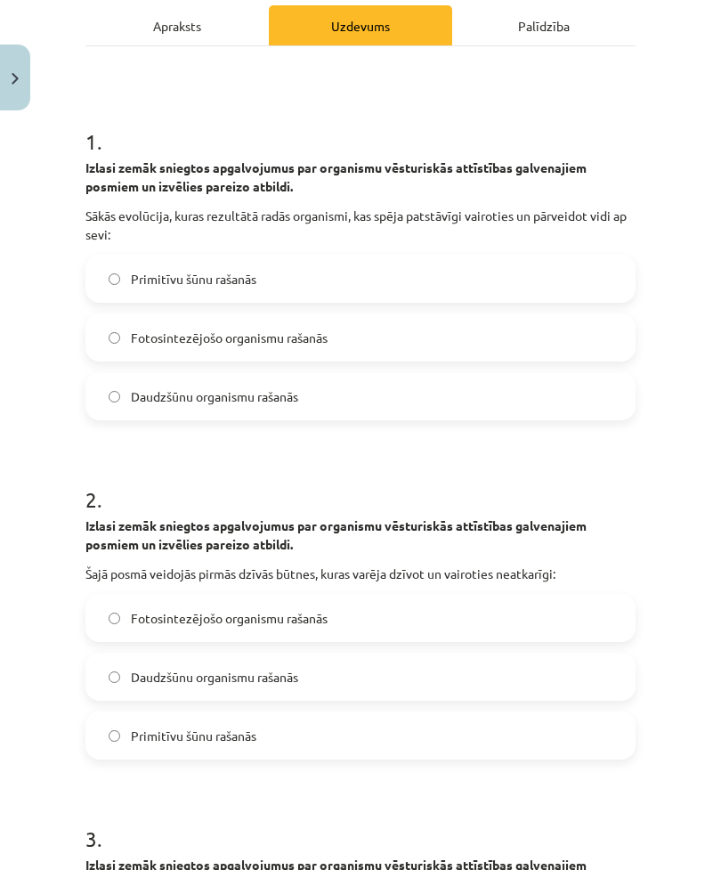
scroll to position [284, 0]
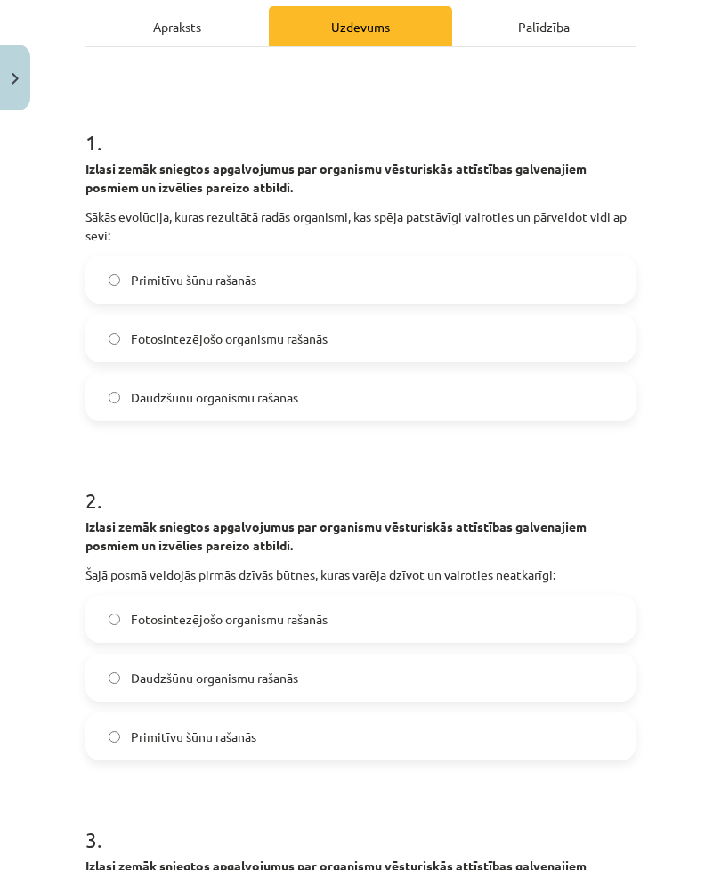
click at [152, 274] on span "Primitīvu šūnu rašanās" at bounding box center [194, 280] width 126 height 19
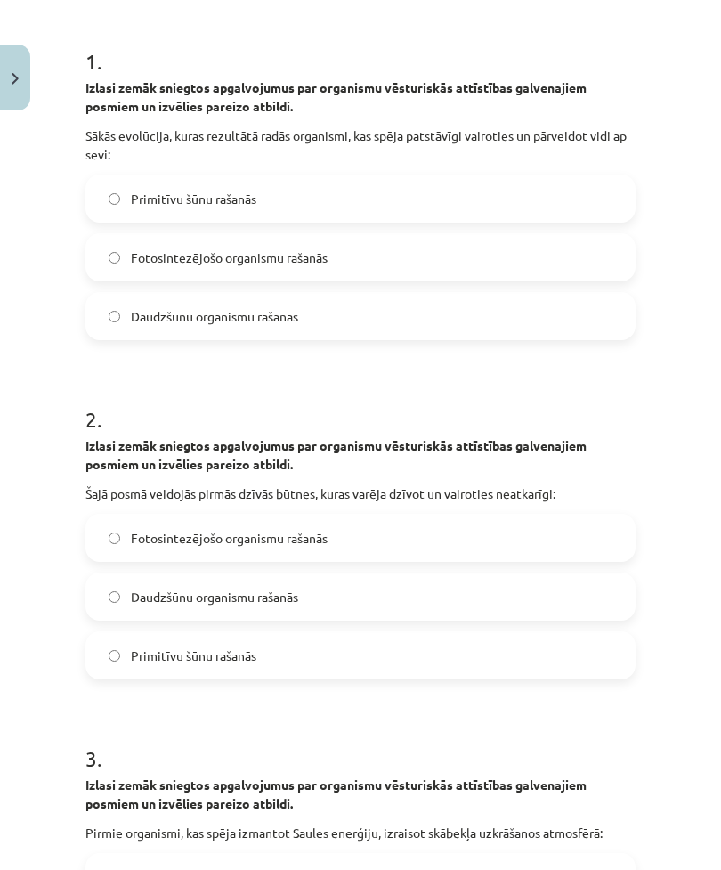
scroll to position [365, 0]
click at [148, 652] on span "Primitīvu šūnu rašanās" at bounding box center [194, 656] width 126 height 19
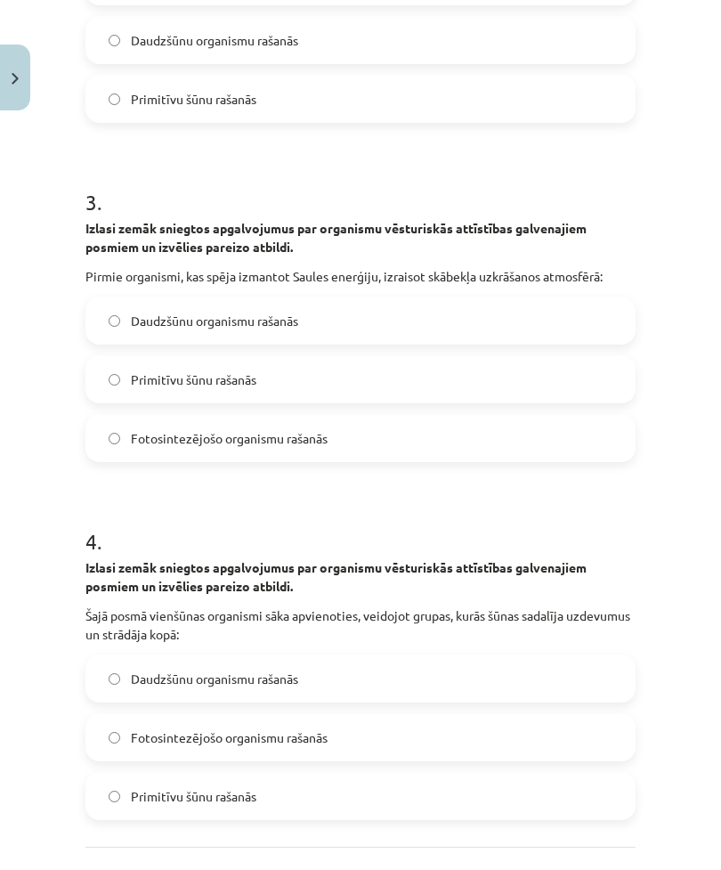
scroll to position [919, 0]
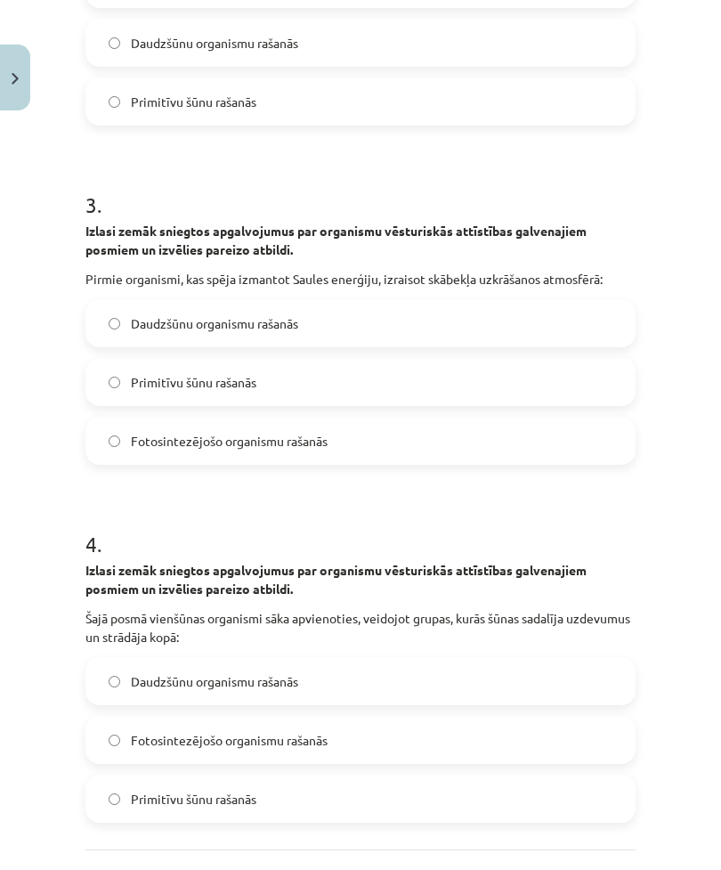
click at [186, 456] on label "Fotosintezējošo organismu rašanās" at bounding box center [360, 441] width 547 height 45
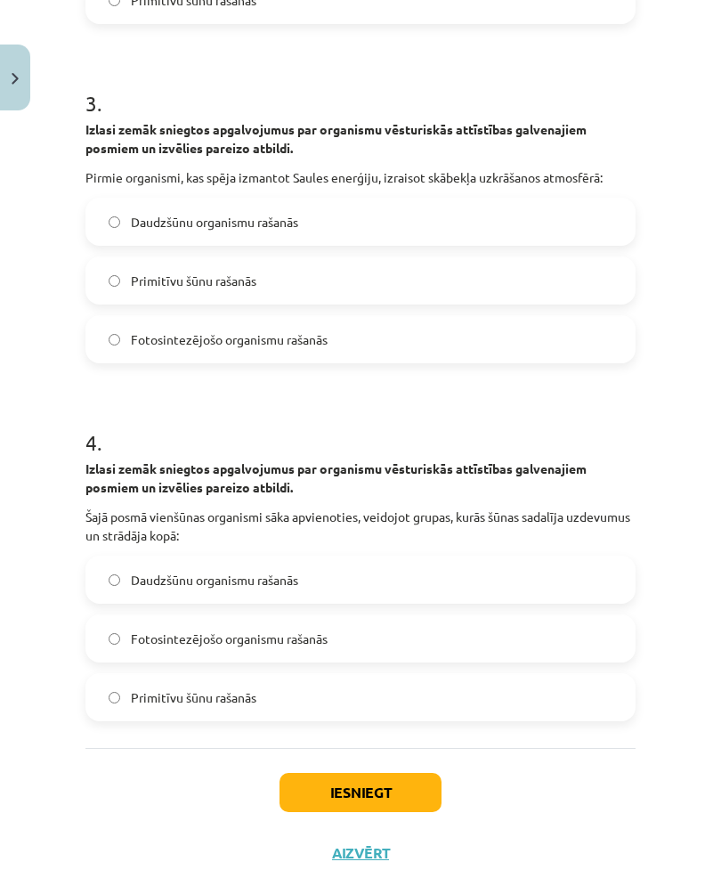
scroll to position [1020, 0]
click at [99, 576] on label "Daudzšūnu organismu rašanās" at bounding box center [360, 580] width 547 height 45
click at [396, 776] on button "Iesniegt" at bounding box center [361, 793] width 162 height 39
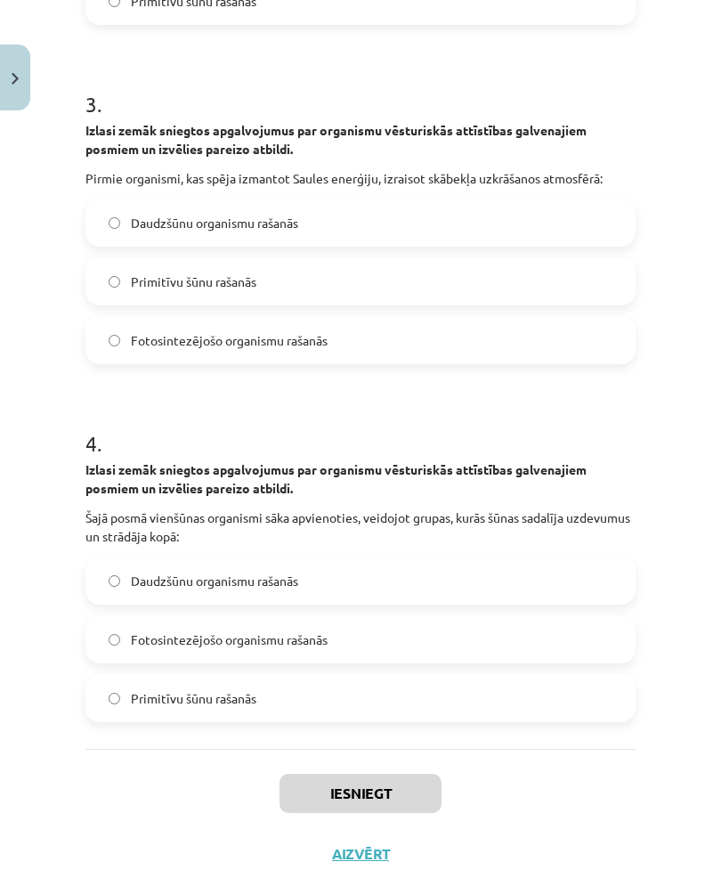
click at [7, 304] on div "Mācību tēma: Bioloģijas ii - 12. klases 1. ieskaites mācību materiāls #5 4. tēm…" at bounding box center [360, 435] width 721 height 870
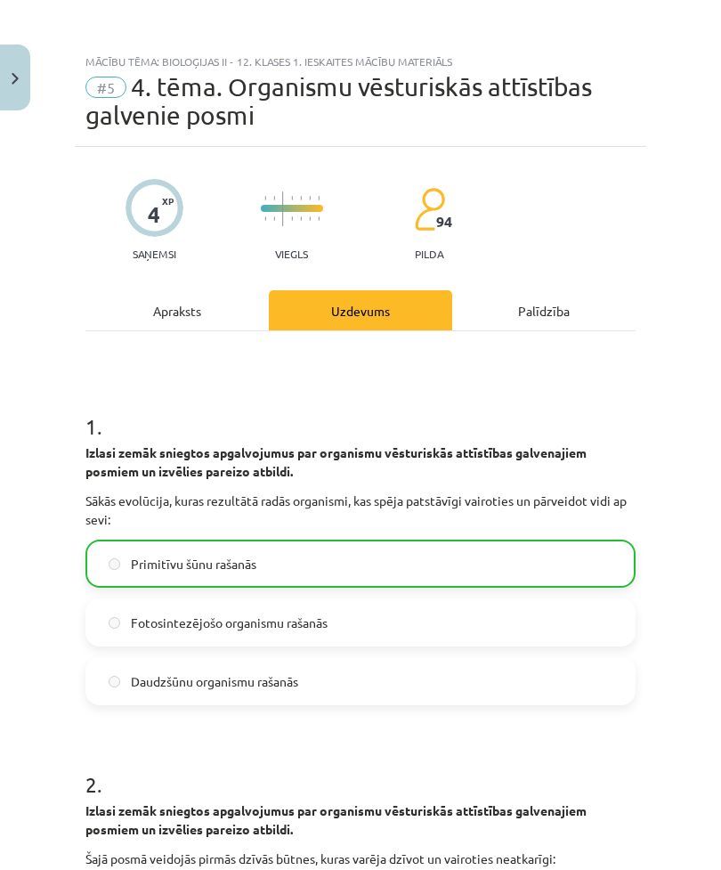
scroll to position [0, 0]
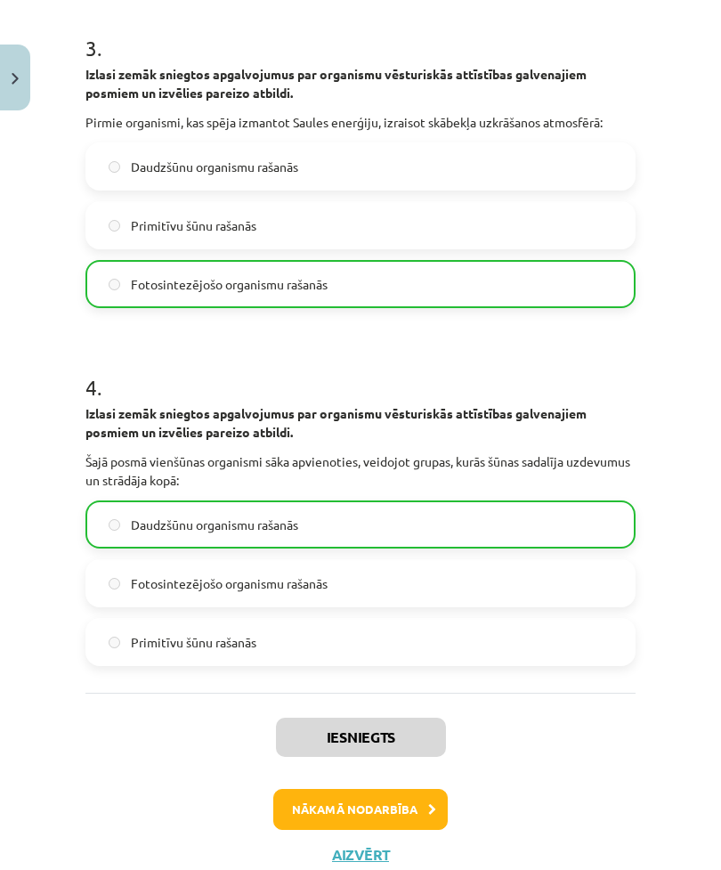
click at [368, 810] on button "Nākamā nodarbība" at bounding box center [360, 809] width 175 height 41
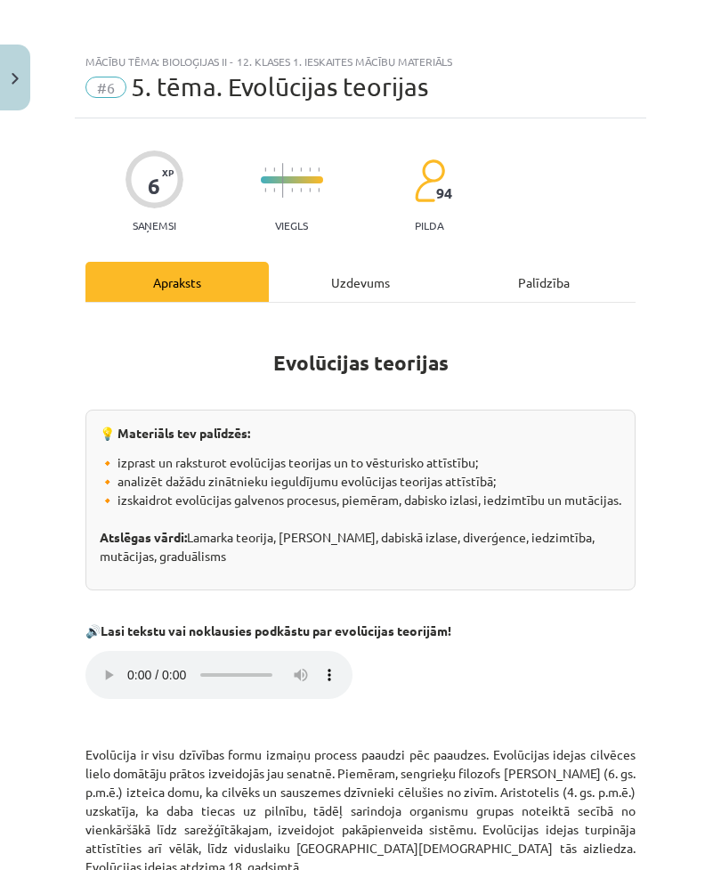
click at [368, 280] on div "Uzdevums" at bounding box center [360, 282] width 183 height 40
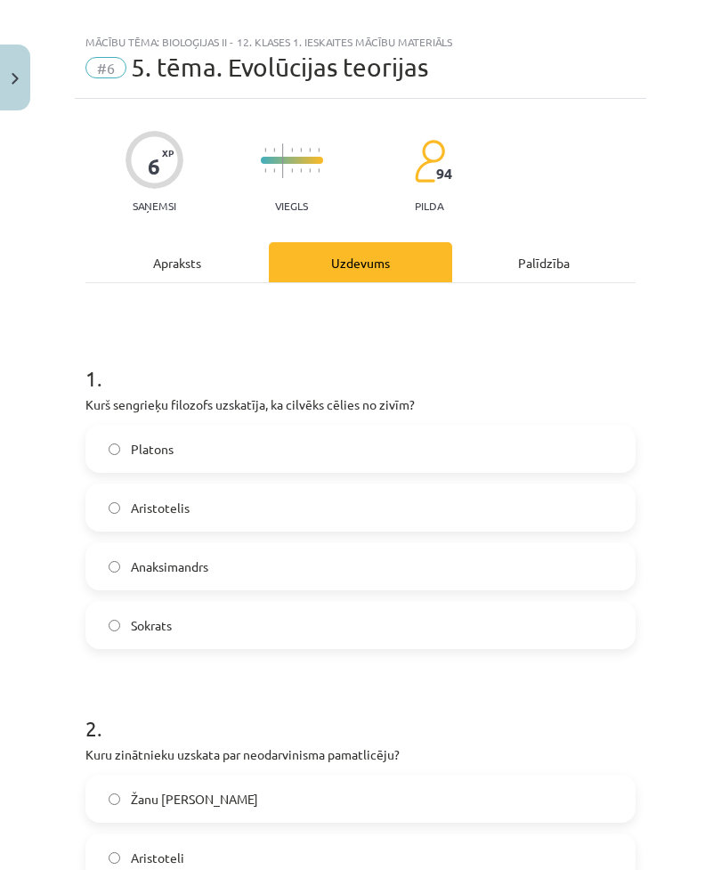
scroll to position [45, 0]
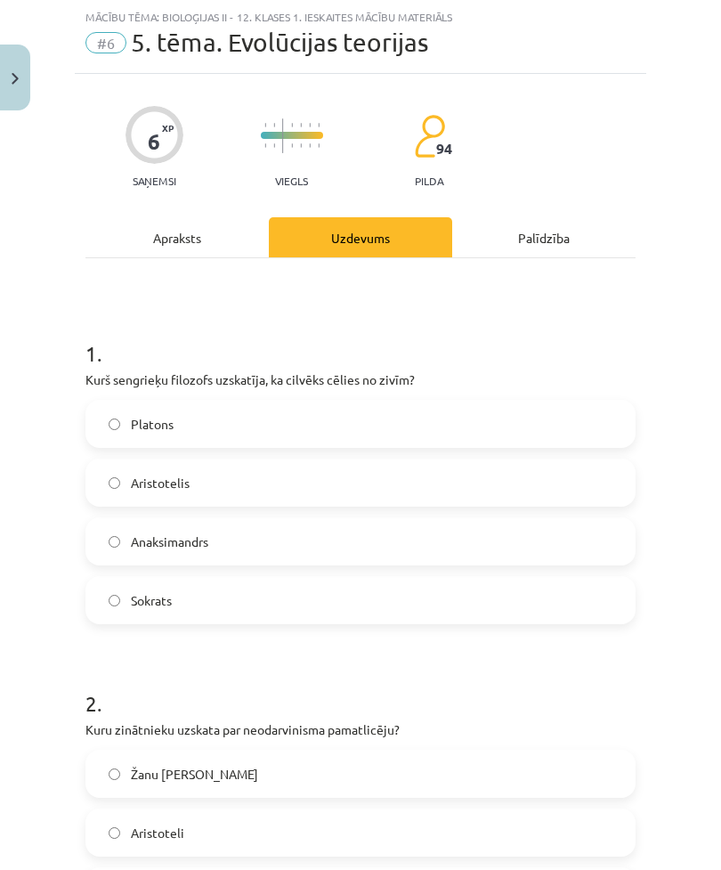
click at [198, 242] on div "Apraksts" at bounding box center [176, 237] width 183 height 40
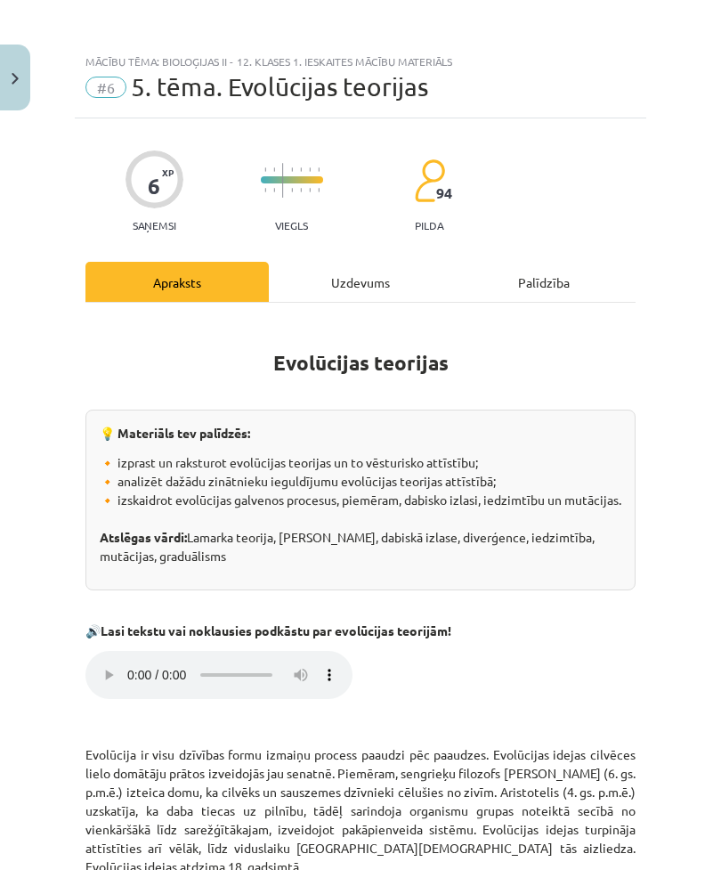
scroll to position [0, 0]
click at [361, 280] on div "Uzdevums" at bounding box center [360, 282] width 183 height 40
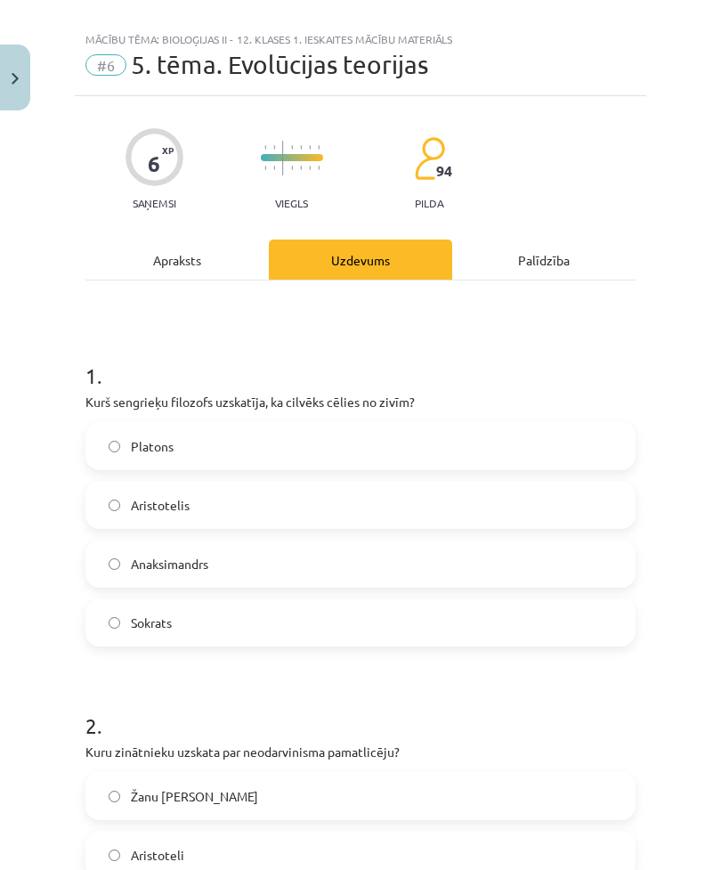
scroll to position [45, 0]
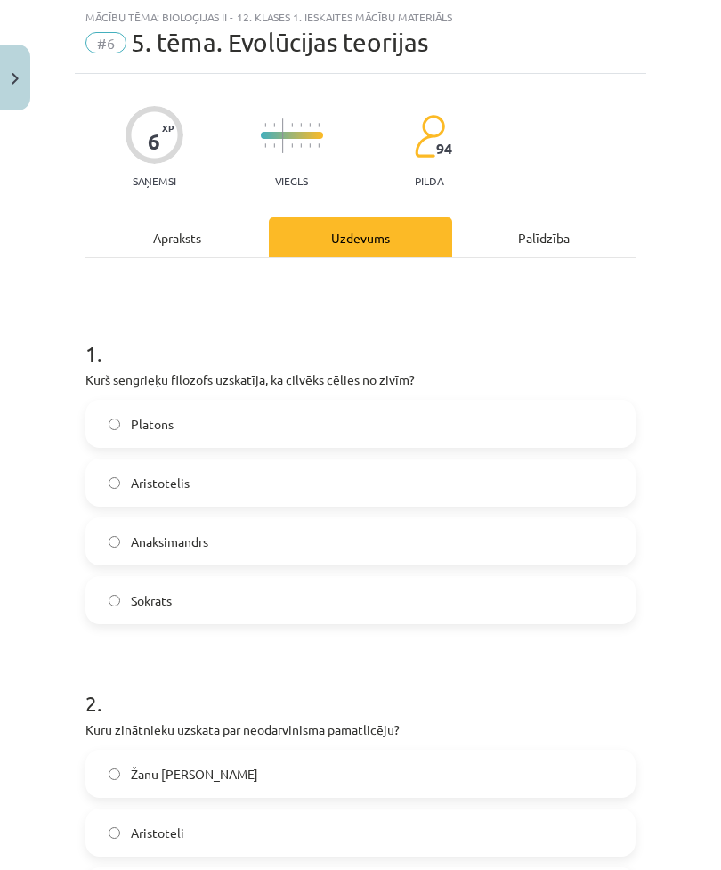
click at [181, 235] on div "Apraksts" at bounding box center [176, 237] width 183 height 40
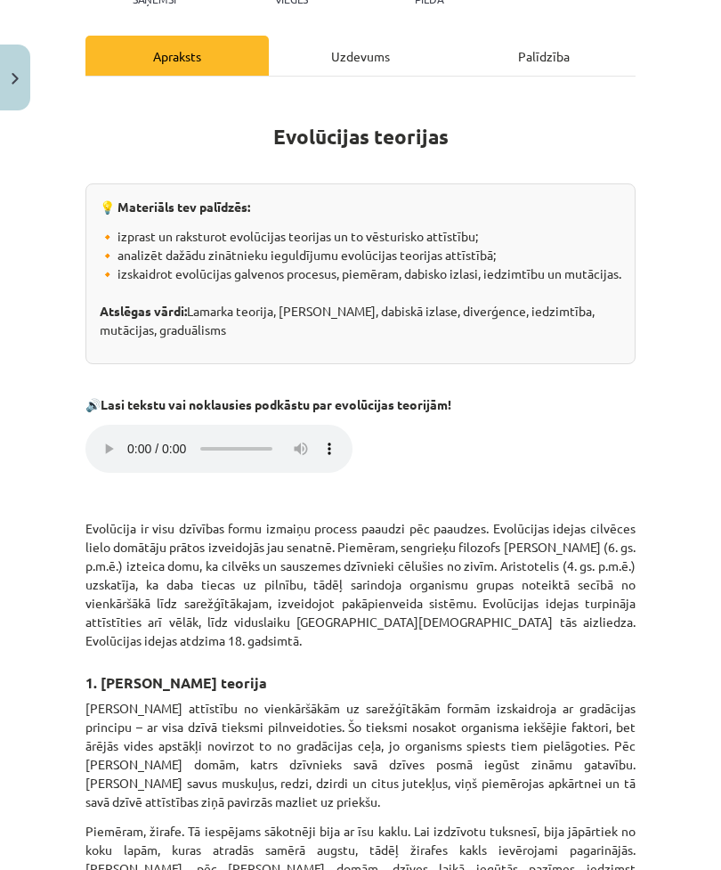
scroll to position [226, 0]
click at [333, 69] on div "Uzdevums" at bounding box center [360, 56] width 183 height 40
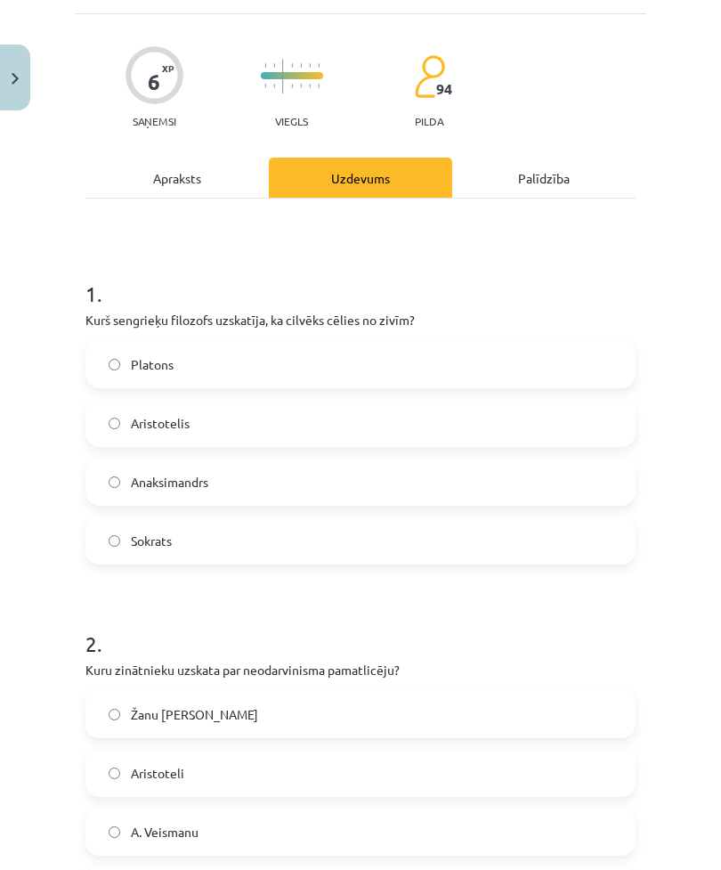
scroll to position [45, 0]
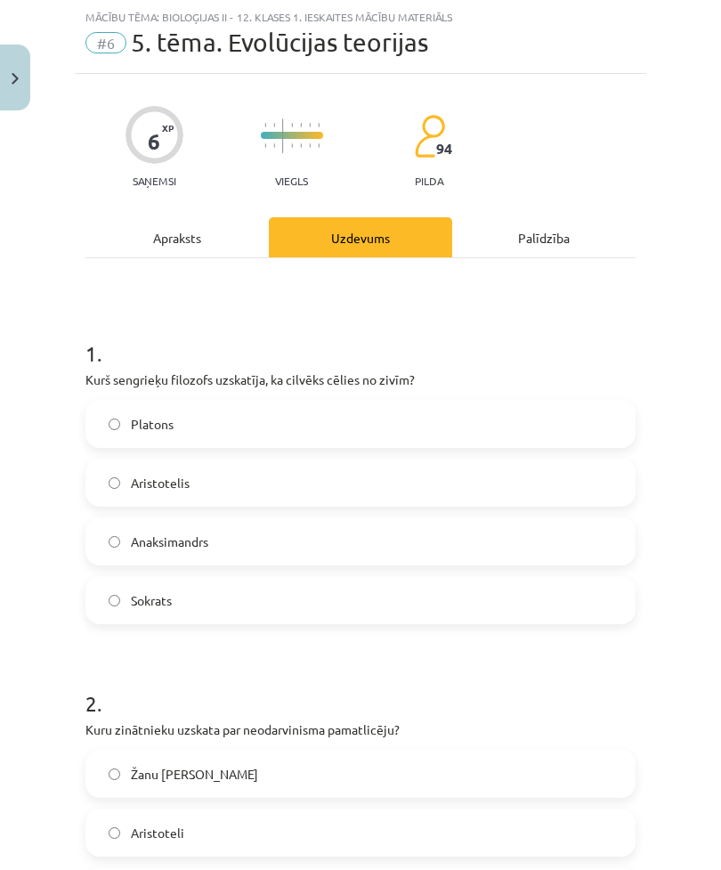
click at [479, 534] on label "Anaksimandrs" at bounding box center [360, 541] width 547 height 45
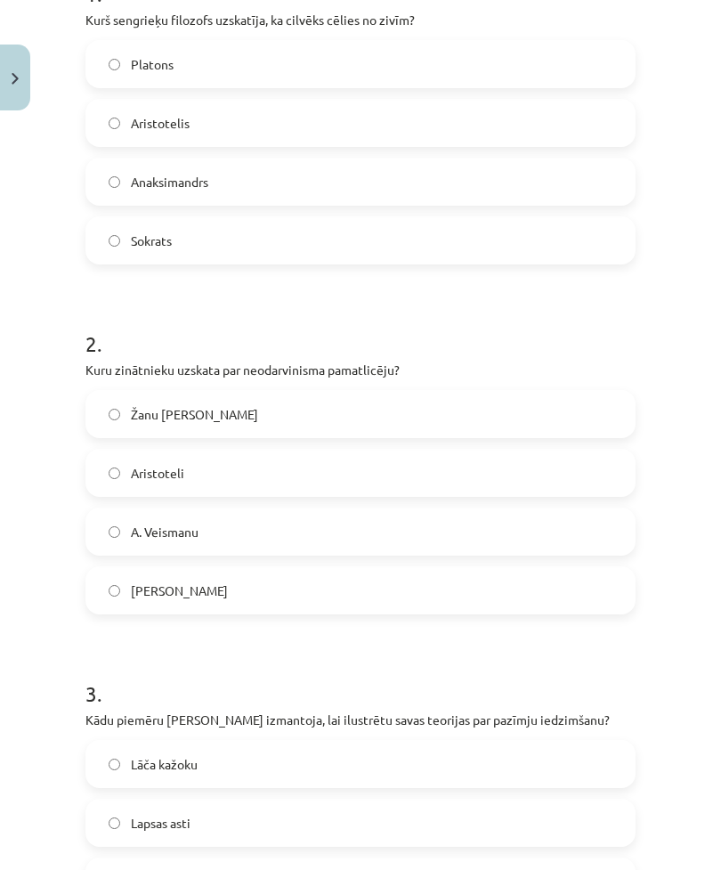
scroll to position [423, 0]
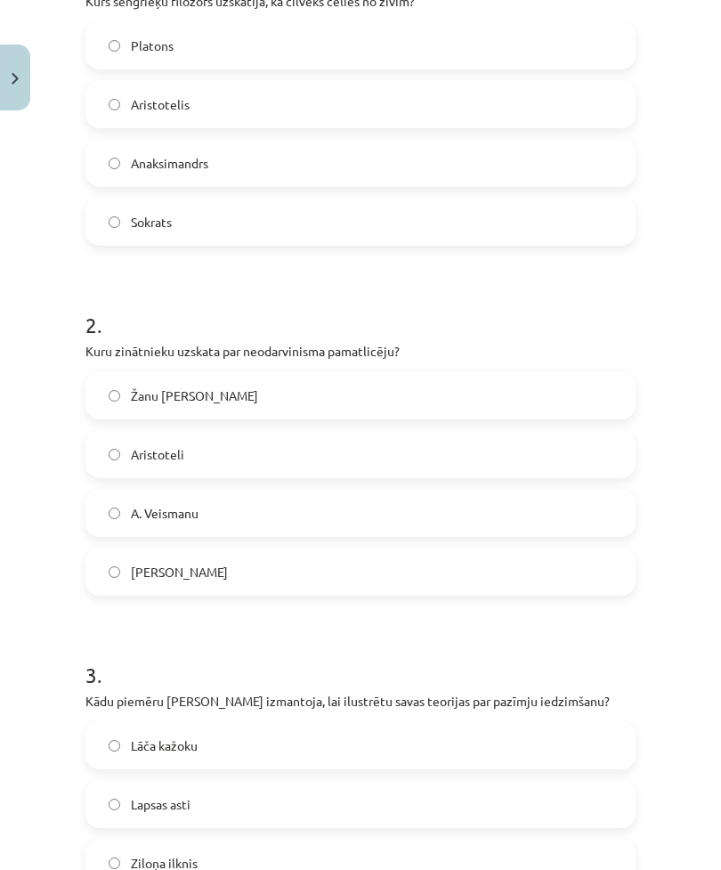
click at [440, 569] on label "[PERSON_NAME]" at bounding box center [360, 571] width 547 height 45
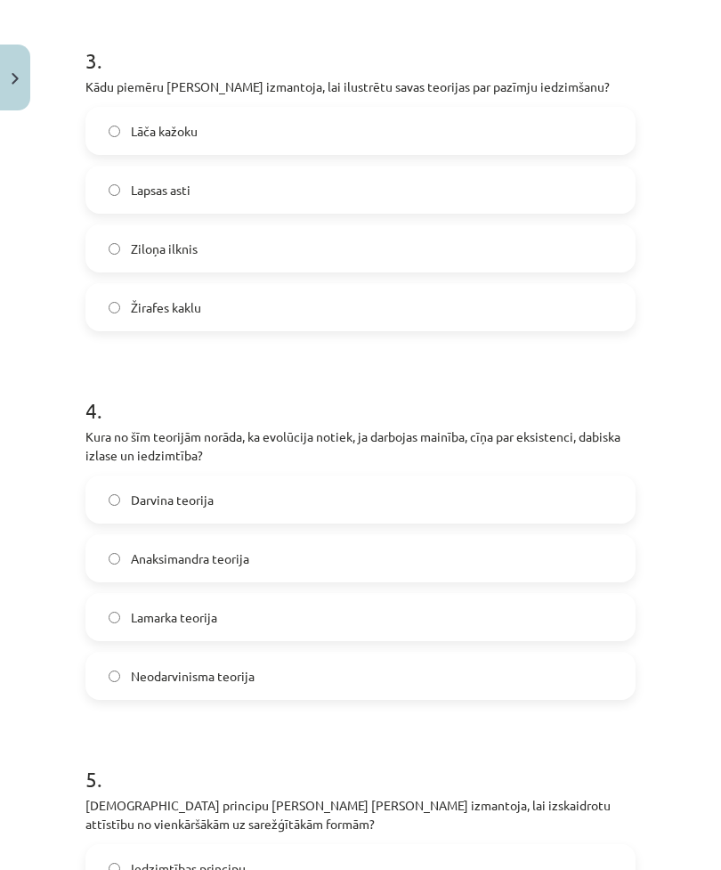
scroll to position [1021, 0]
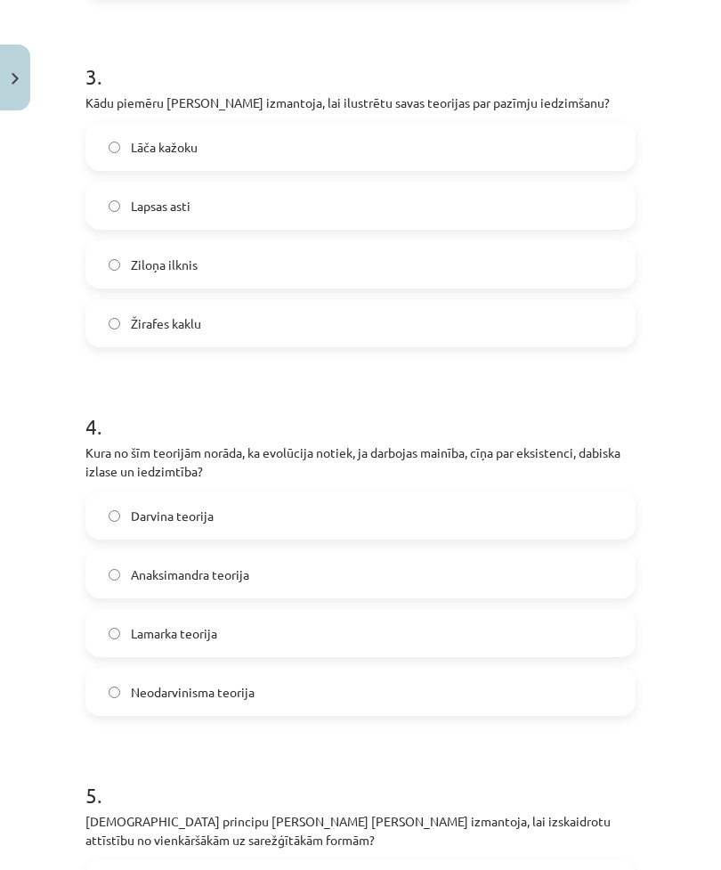
click at [323, 343] on label "Žirafes kaklu" at bounding box center [360, 323] width 547 height 45
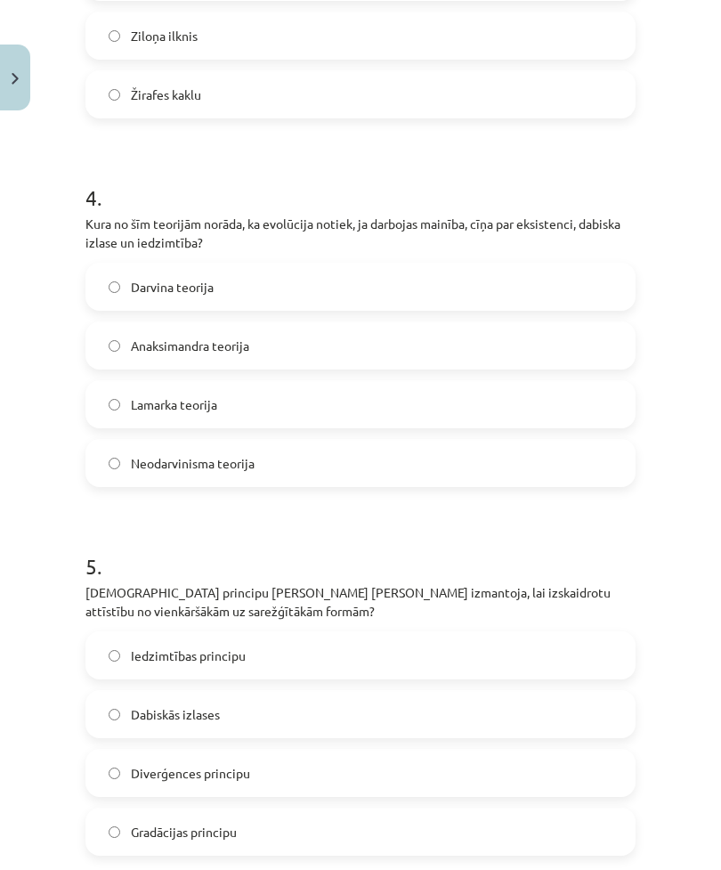
scroll to position [1256, 0]
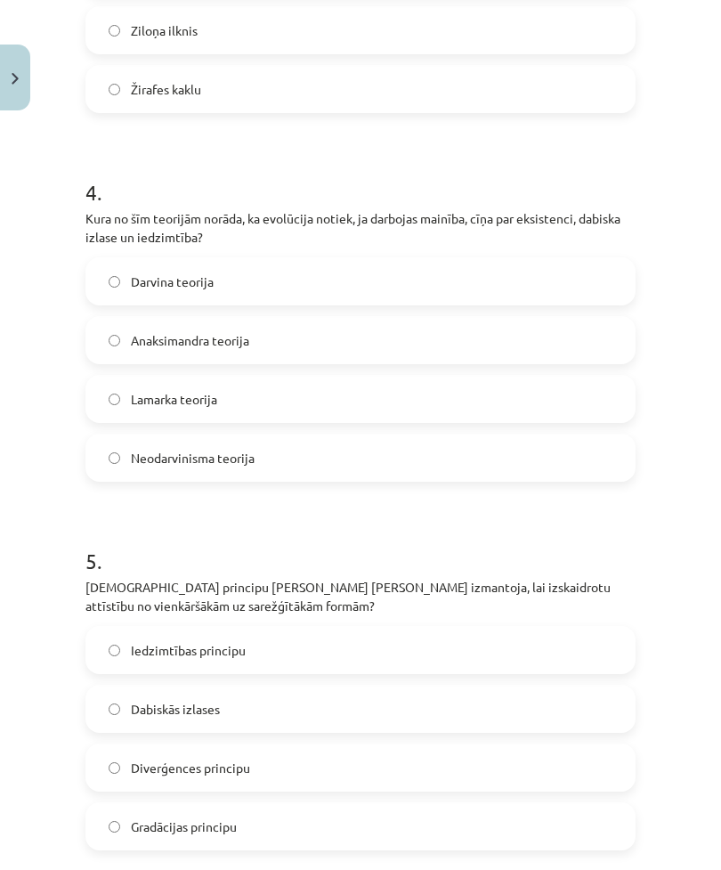
click at [517, 461] on label "Neodarvinisma teorija" at bounding box center [360, 457] width 547 height 45
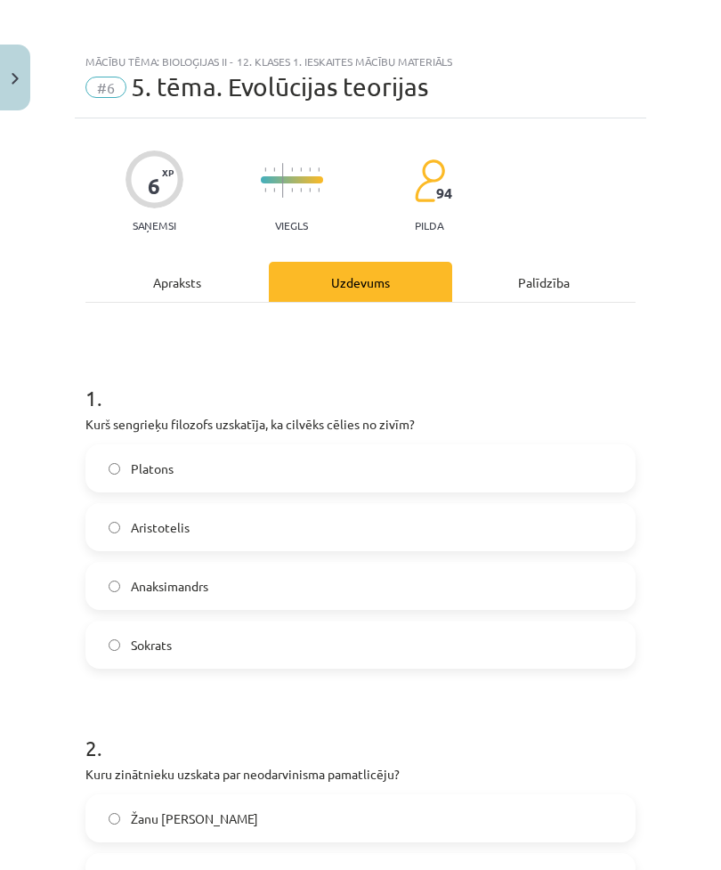
scroll to position [0, 0]
click at [200, 290] on div "Apraksts" at bounding box center [176, 282] width 183 height 40
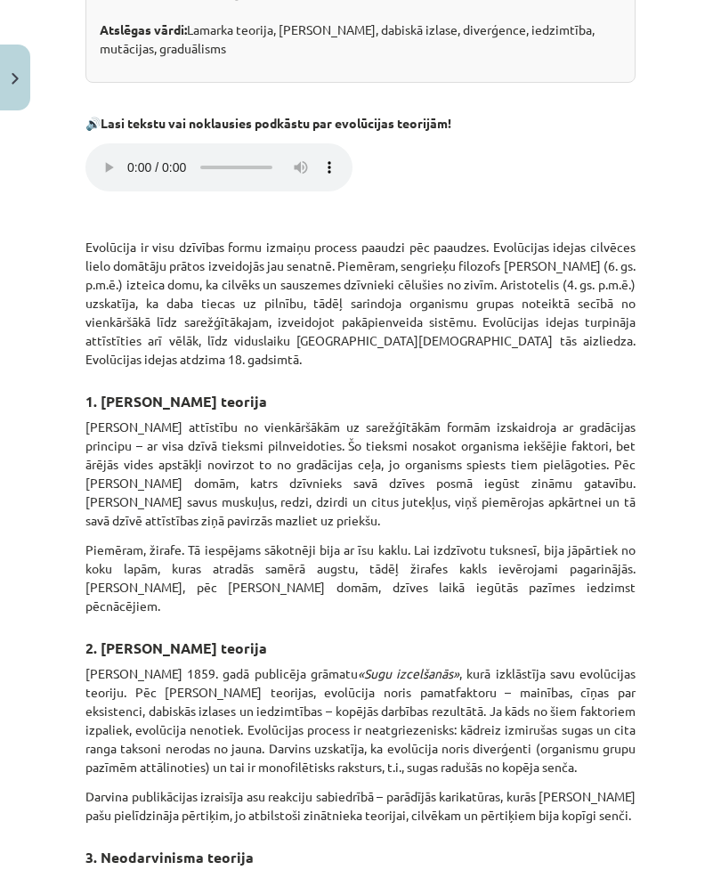
scroll to position [508, 0]
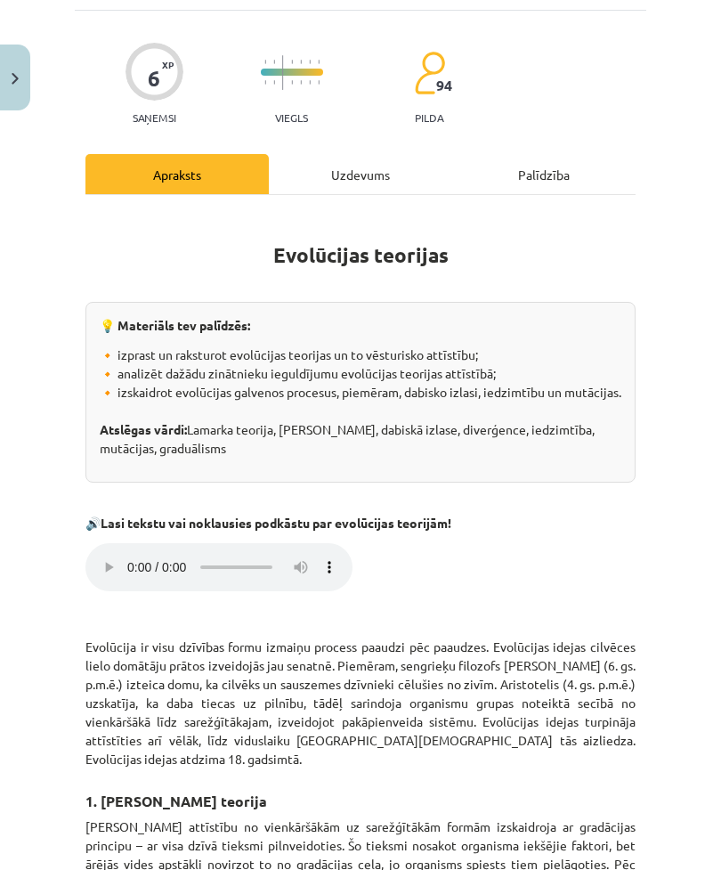
click at [396, 168] on div "Uzdevums" at bounding box center [360, 174] width 183 height 40
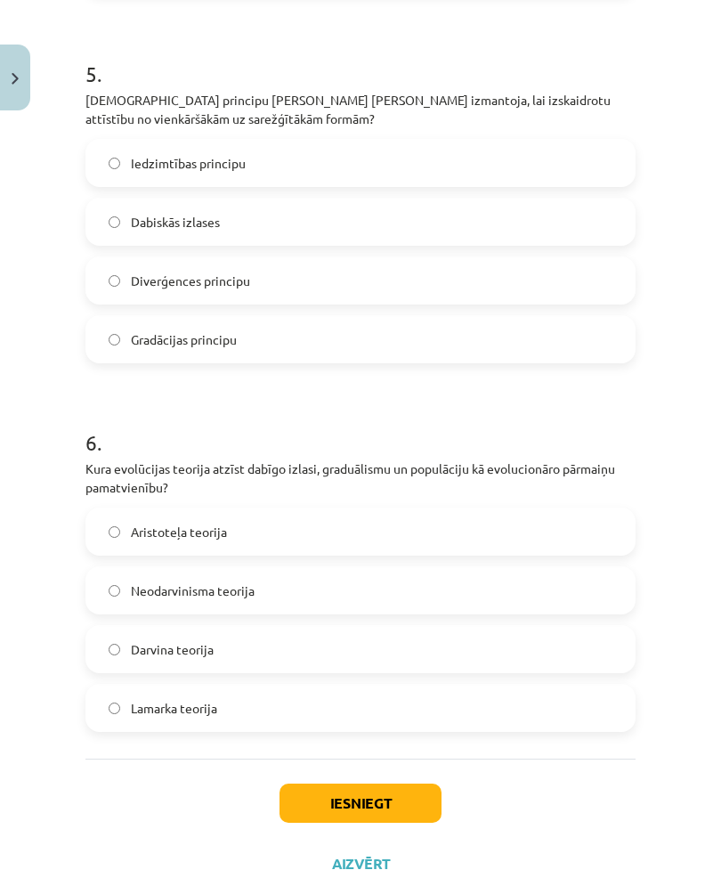
scroll to position [1742, 0]
click at [402, 347] on label "Gradācijas principu" at bounding box center [360, 340] width 547 height 45
click at [108, 581] on label "Neodarvinisma teorija" at bounding box center [360, 591] width 547 height 45
click at [301, 807] on button "Iesniegt" at bounding box center [361, 804] width 162 height 39
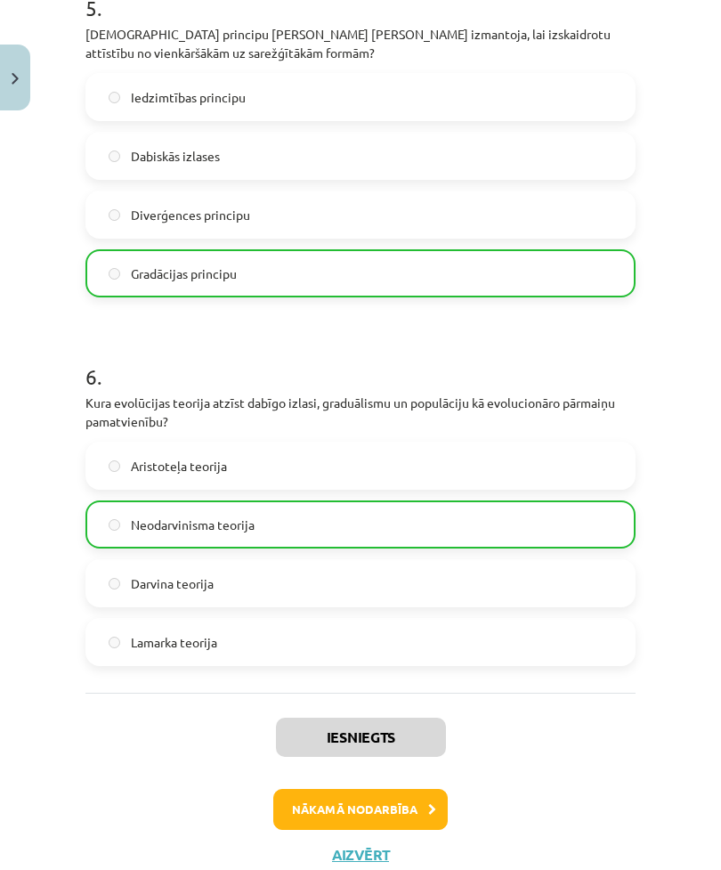
click at [320, 806] on button "Nākamā nodarbība" at bounding box center [360, 809] width 175 height 41
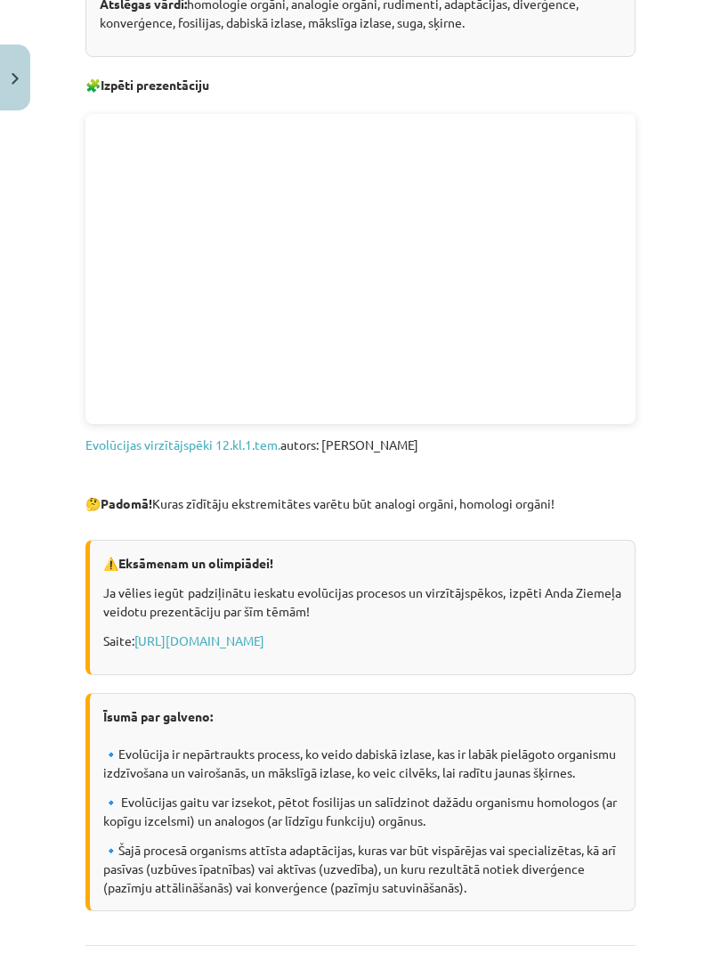
scroll to position [602, 0]
